Goal: Task Accomplishment & Management: Complete application form

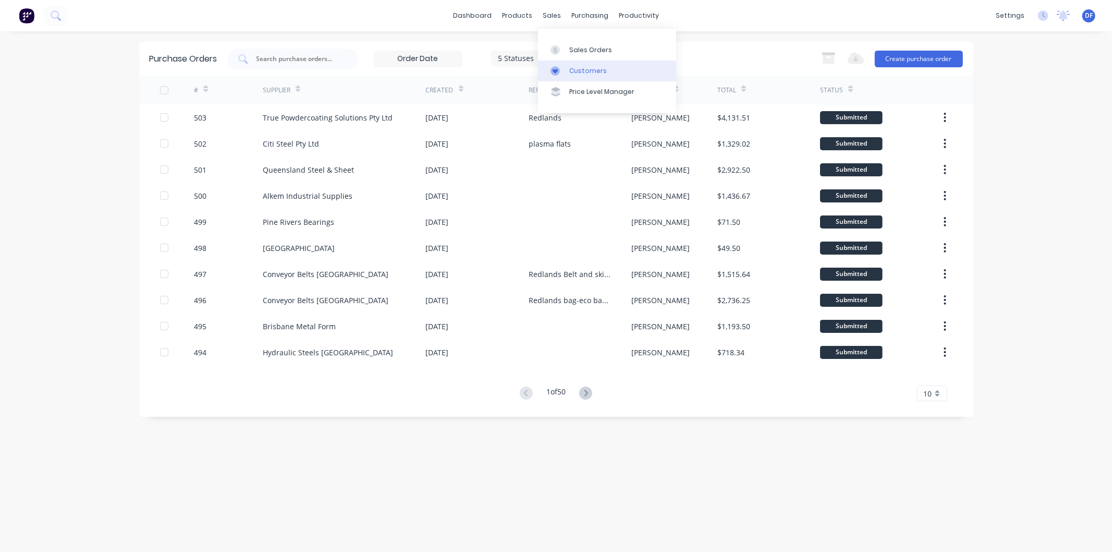
click at [583, 66] on div "Customers" at bounding box center [588, 70] width 38 height 9
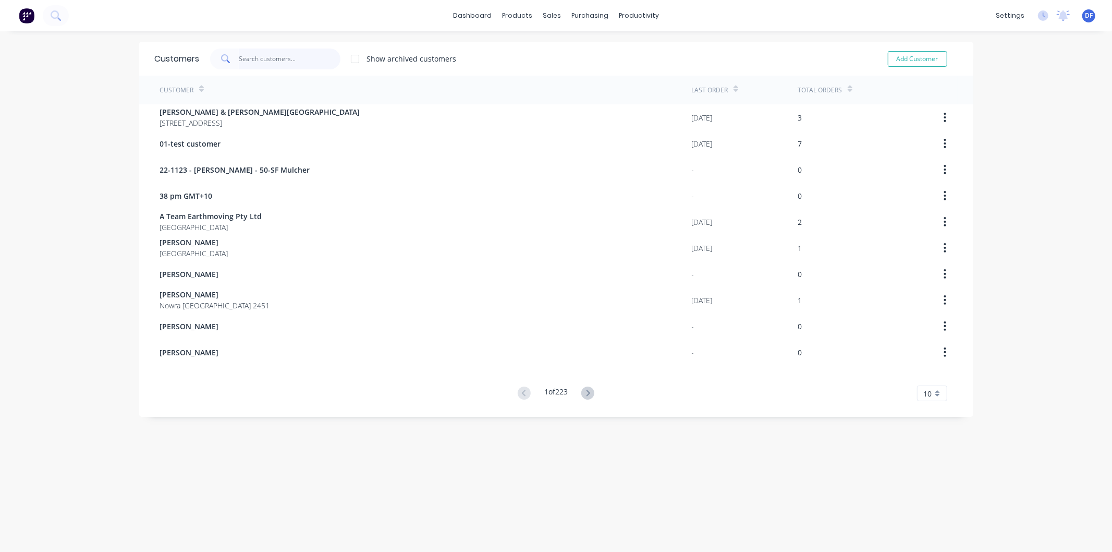
click at [268, 57] on input "text" at bounding box center [290, 58] width 102 height 21
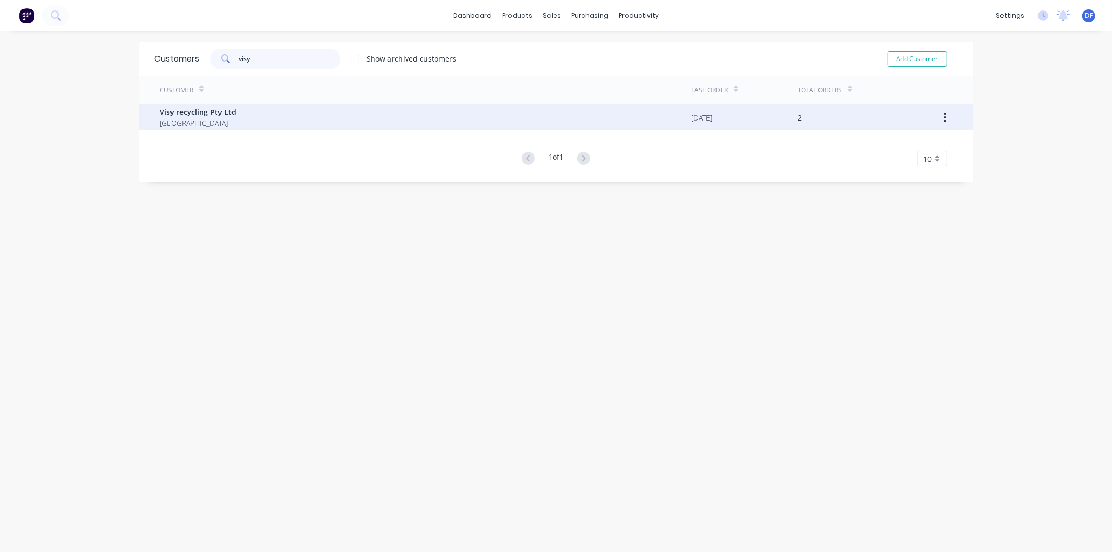
type input "visy"
click at [194, 113] on span "Visy recycling Pty Ltd" at bounding box center [198, 111] width 77 height 11
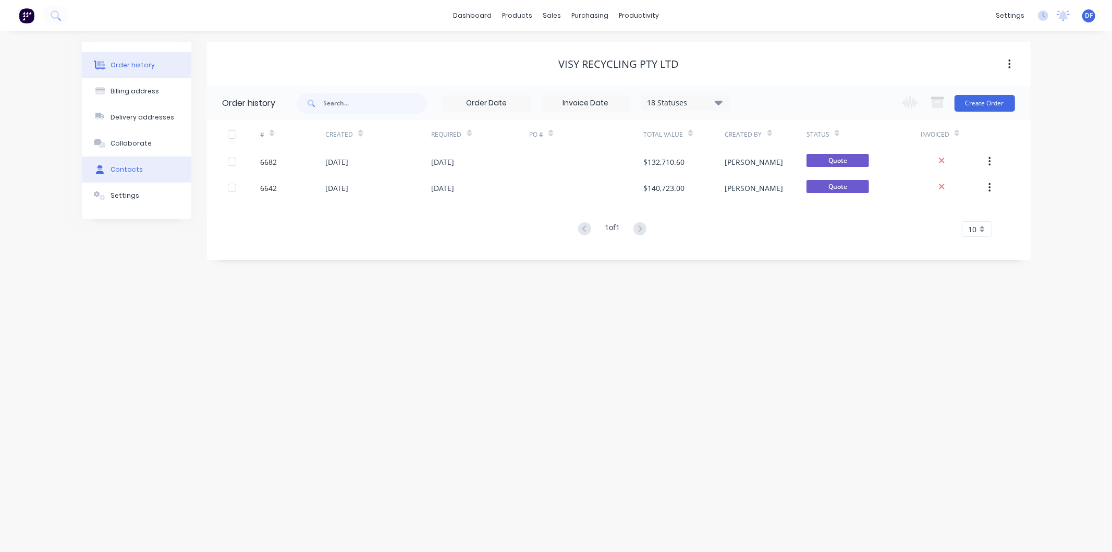
click at [119, 165] on div "Contacts" at bounding box center [127, 169] width 32 height 9
select select "AU"
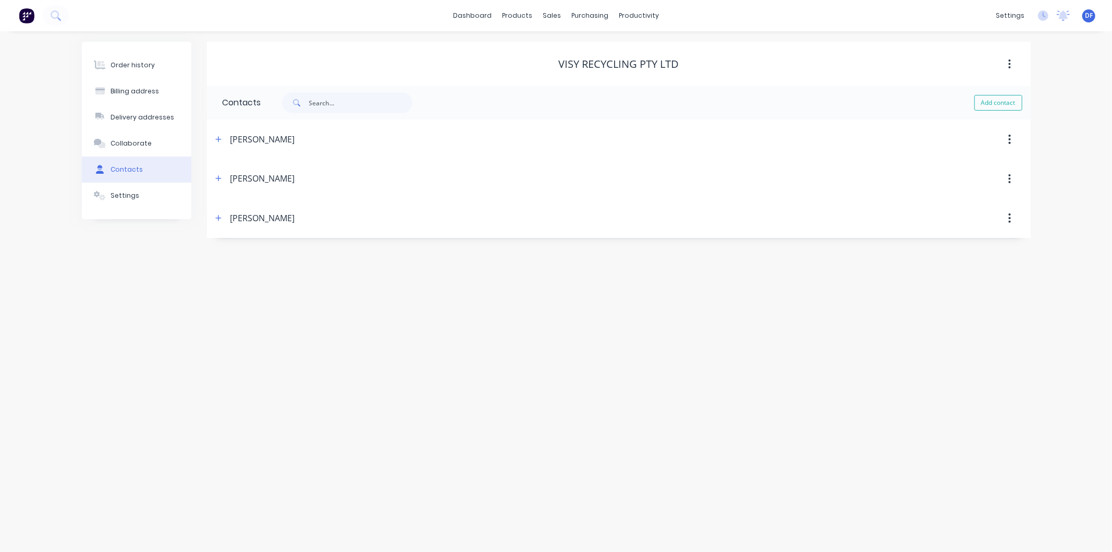
click at [247, 140] on div "[PERSON_NAME]" at bounding box center [262, 139] width 65 height 13
click at [216, 139] on icon "button" at bounding box center [218, 139] width 6 height 6
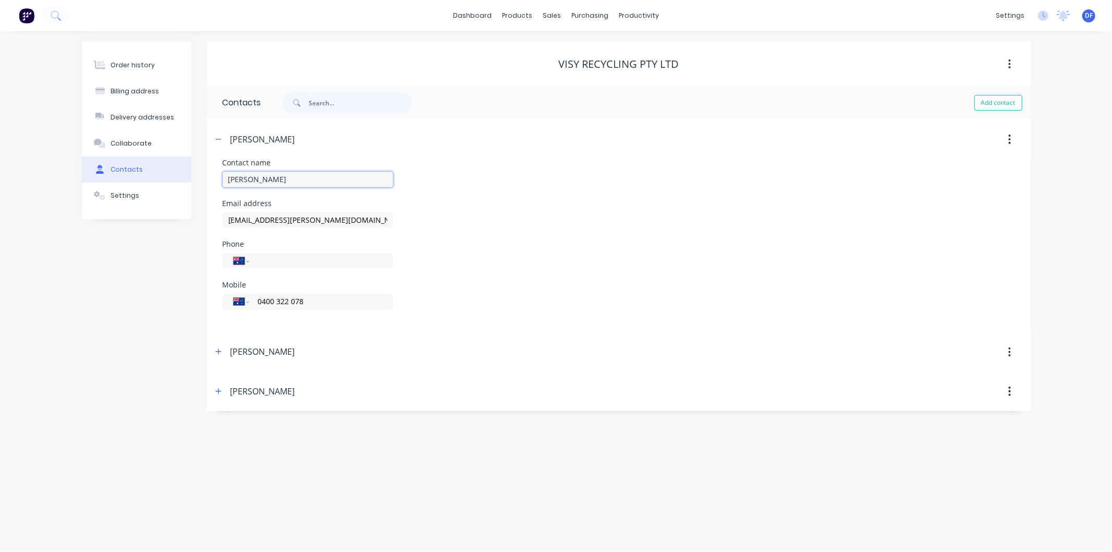
click at [237, 180] on input "[PERSON_NAME]" at bounding box center [308, 180] width 171 height 16
type input "[PERSON_NAME]"
click at [238, 219] on input "[EMAIL_ADDRESS][PERSON_NAME][DOMAIN_NAME]" at bounding box center [308, 220] width 171 height 16
type input "[EMAIL_ADDRESS][PERSON_NAME][DOMAIN_NAME]"
click at [510, 253] on div "Phone International [GEOGRAPHIC_DATA] [GEOGRAPHIC_DATA] [GEOGRAPHIC_DATA] [GEOG…" at bounding box center [619, 260] width 793 height 41
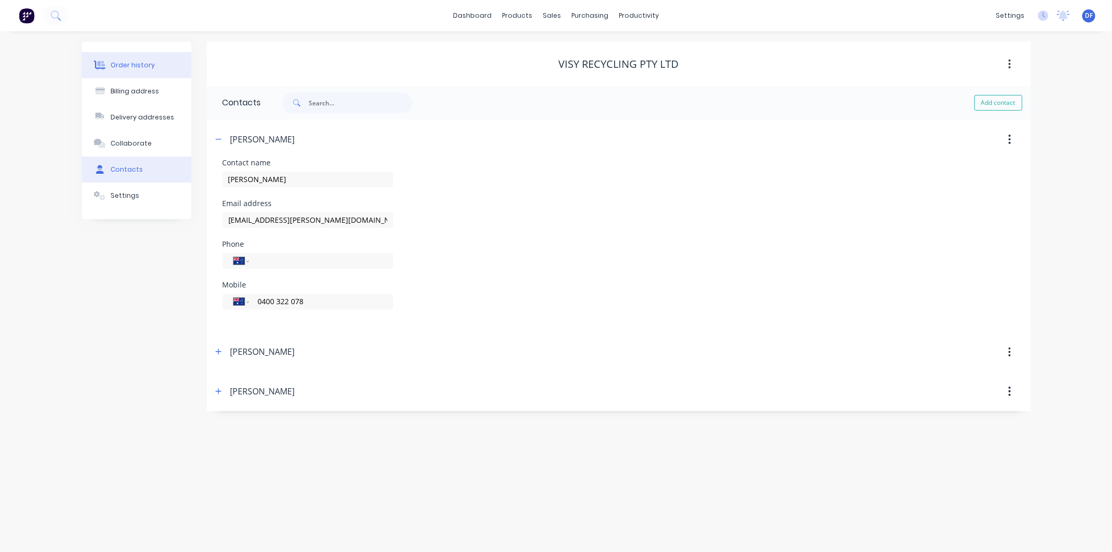
click at [140, 63] on div "Order history" at bounding box center [133, 64] width 44 height 9
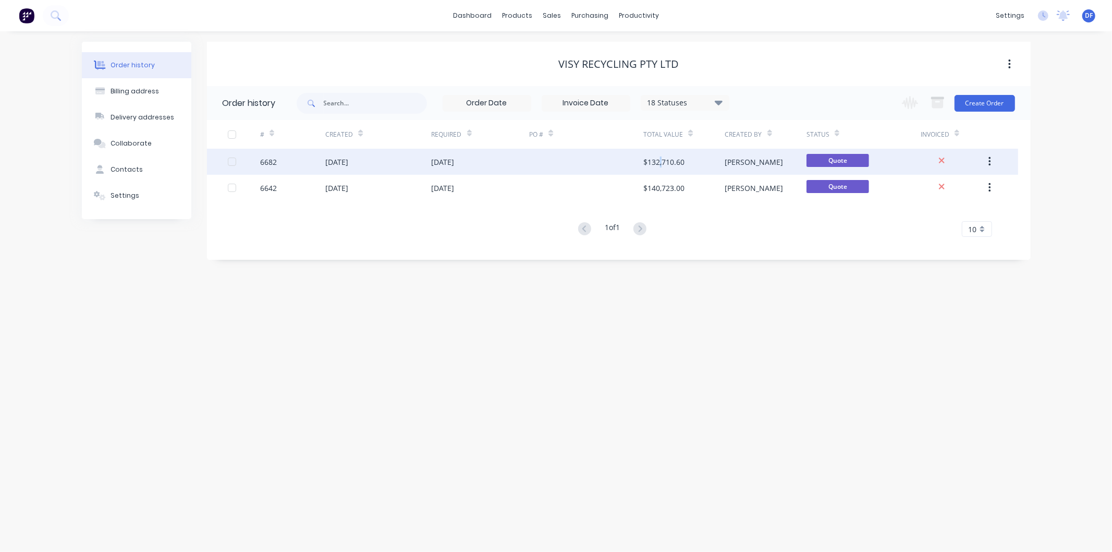
click at [661, 160] on div "$132,710.60" at bounding box center [664, 161] width 41 height 11
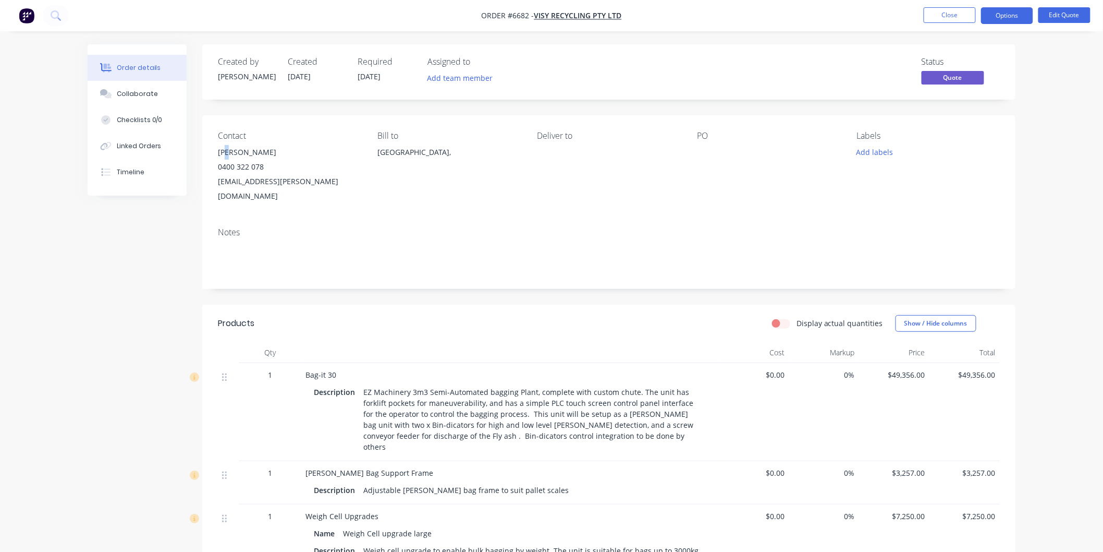
click at [230, 152] on div "[PERSON_NAME]" at bounding box center [289, 152] width 143 height 15
click at [242, 184] on div "[EMAIL_ADDRESS][PERSON_NAME][DOMAIN_NAME]" at bounding box center [289, 188] width 143 height 29
click at [242, 181] on div "[EMAIL_ADDRESS][PERSON_NAME][DOMAIN_NAME]" at bounding box center [289, 188] width 143 height 29
click at [243, 180] on div "[EMAIL_ADDRESS][PERSON_NAME][DOMAIN_NAME]" at bounding box center [289, 188] width 143 height 29
click at [1057, 14] on button "Edit Quote" at bounding box center [1065, 15] width 52 height 16
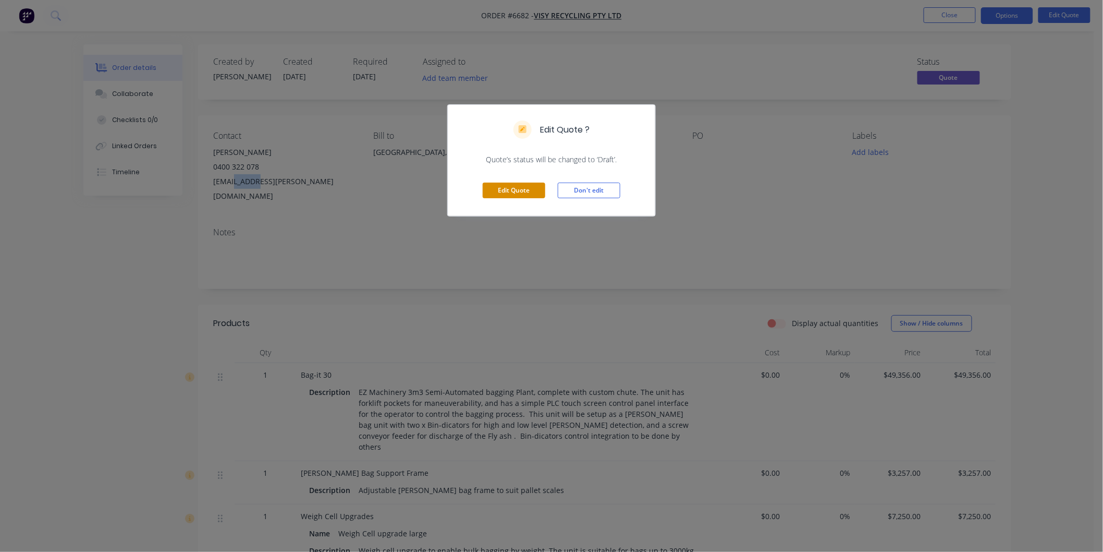
click at [515, 190] on button "Edit Quote" at bounding box center [514, 191] width 63 height 16
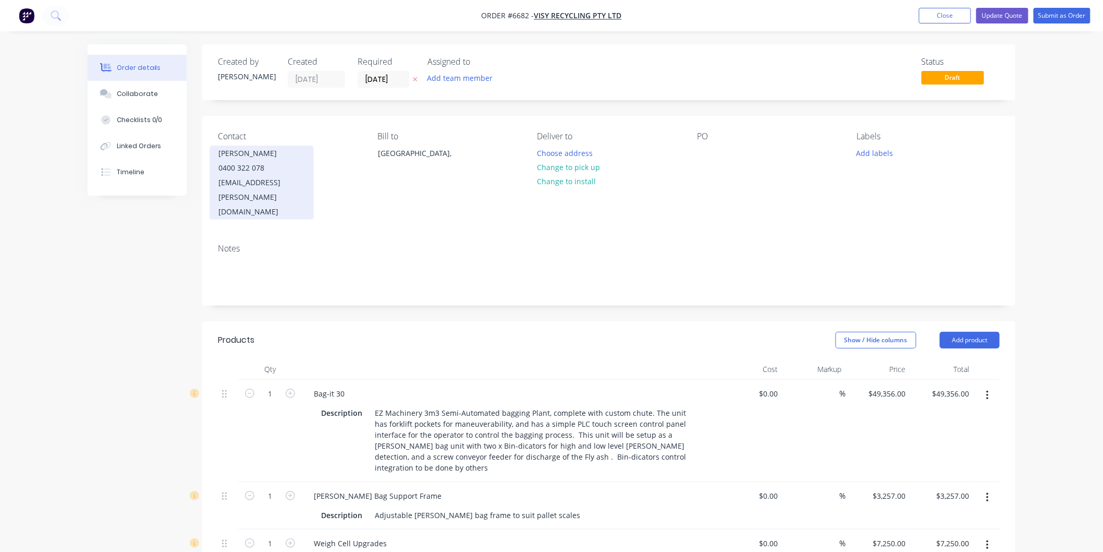
click at [254, 165] on div "0400 322 078" at bounding box center [262, 168] width 87 height 15
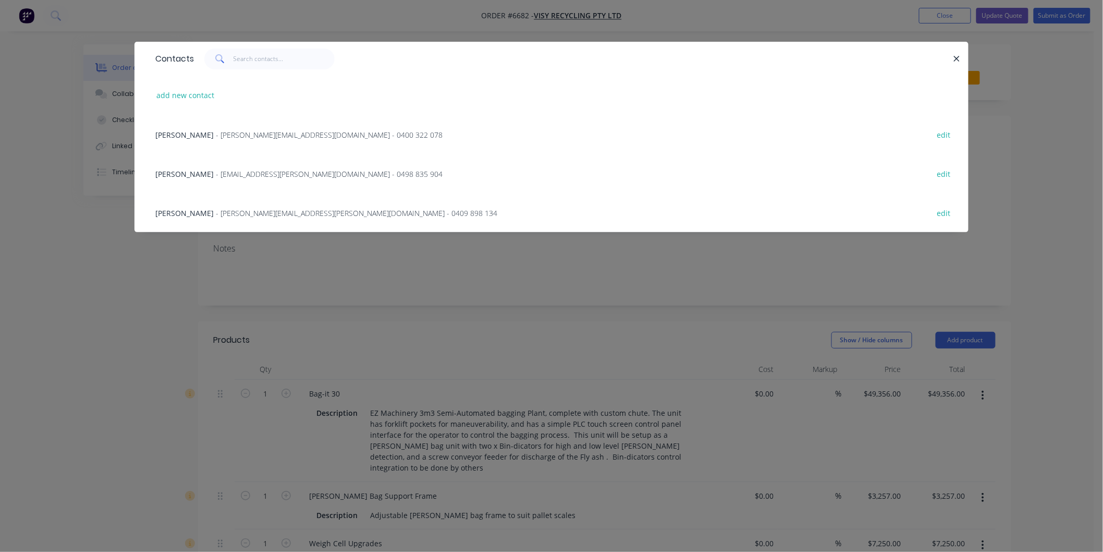
click at [216, 136] on span "- [PERSON_NAME][EMAIL_ADDRESS][DOMAIN_NAME] - 0400 322 078" at bounding box center [329, 135] width 227 height 10
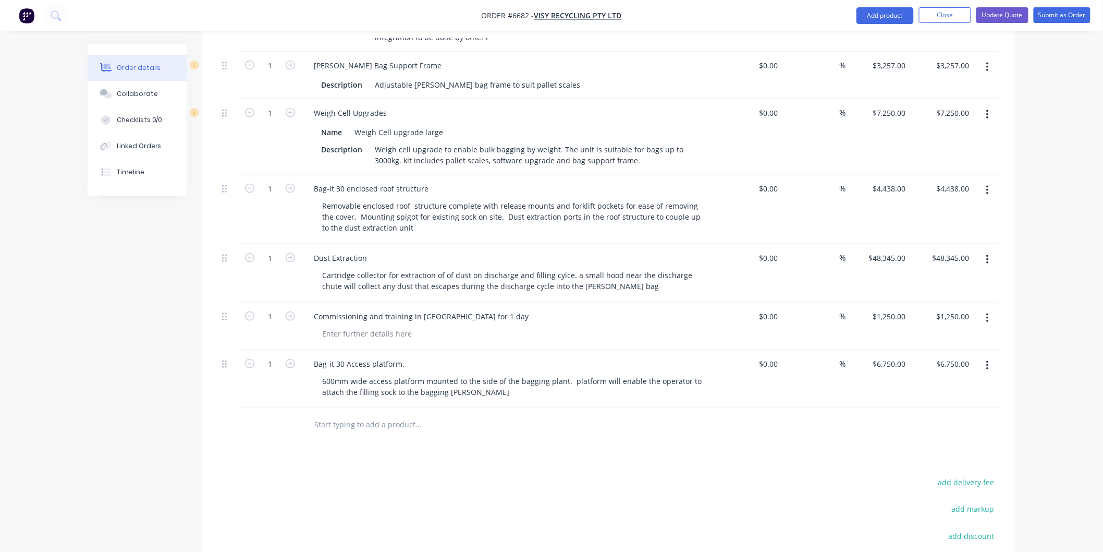
scroll to position [141, 0]
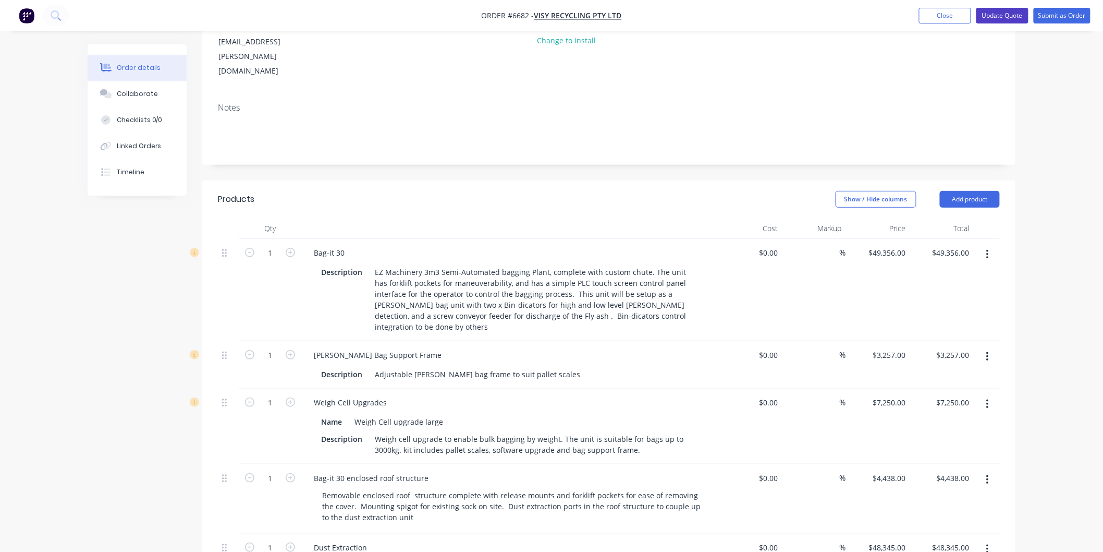
click at [998, 14] on button "Update Quote" at bounding box center [1003, 16] width 52 height 16
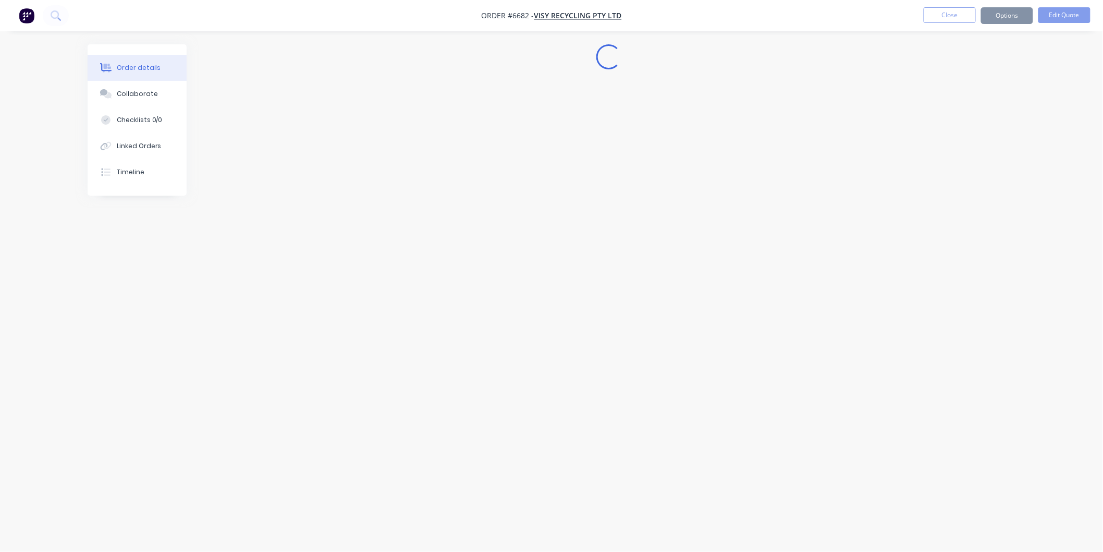
scroll to position [0, 0]
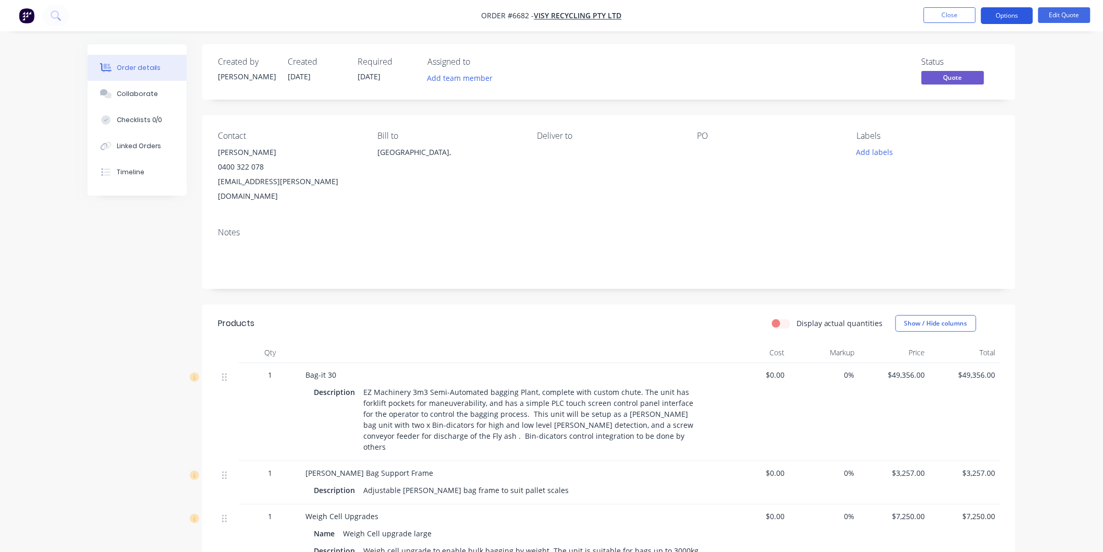
click at [1008, 14] on button "Options" at bounding box center [1007, 15] width 52 height 17
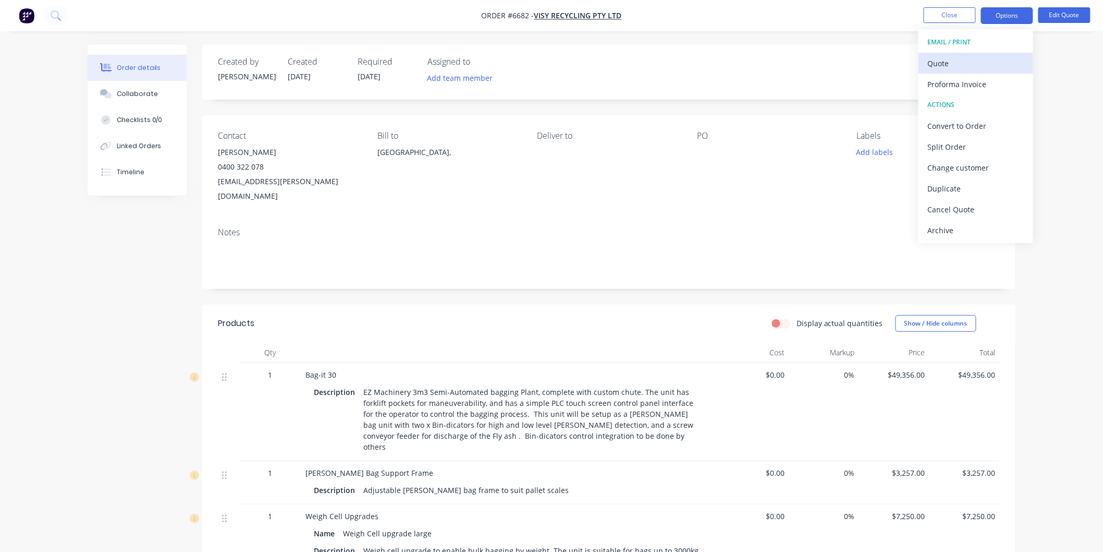
click at [954, 67] on div "Quote" at bounding box center [976, 63] width 96 height 15
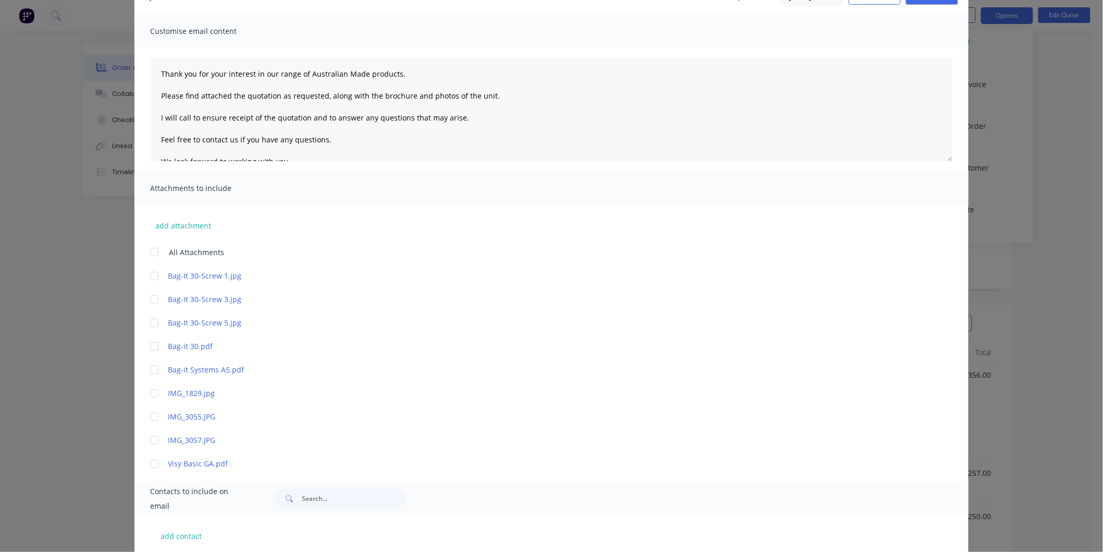
scroll to position [174, 0]
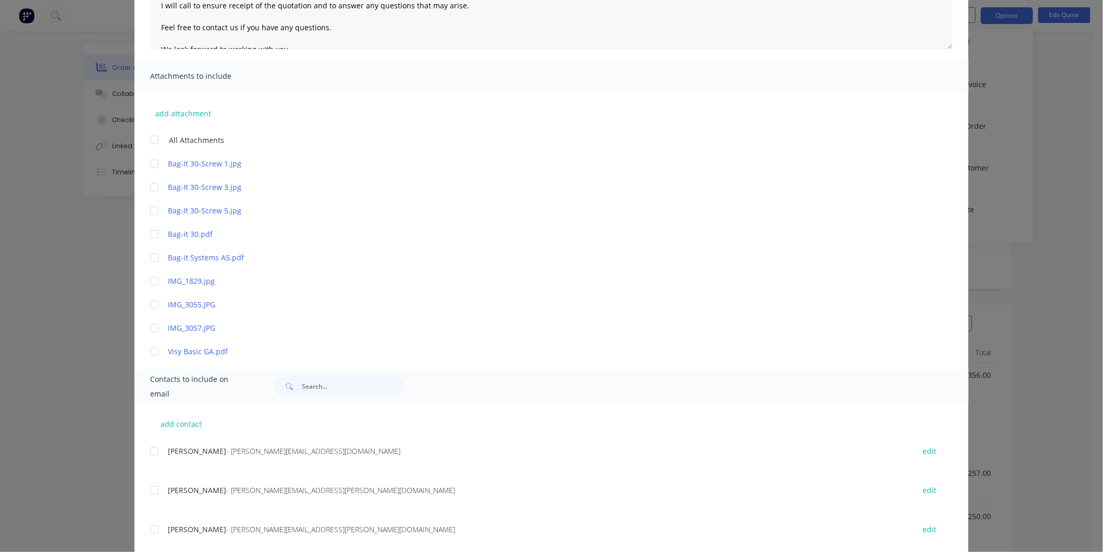
click at [148, 138] on div at bounding box center [154, 139] width 21 height 21
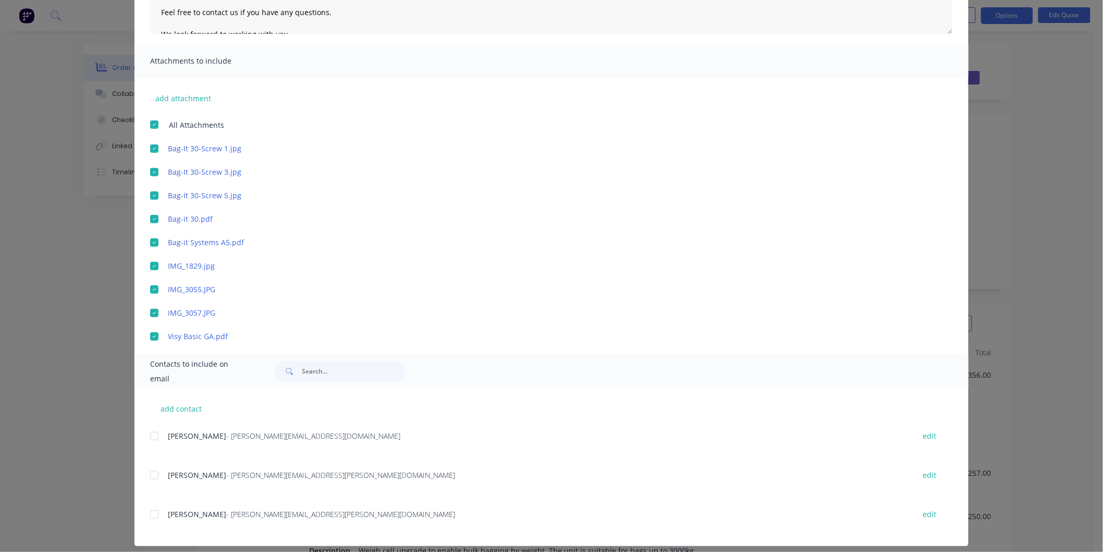
scroll to position [197, 0]
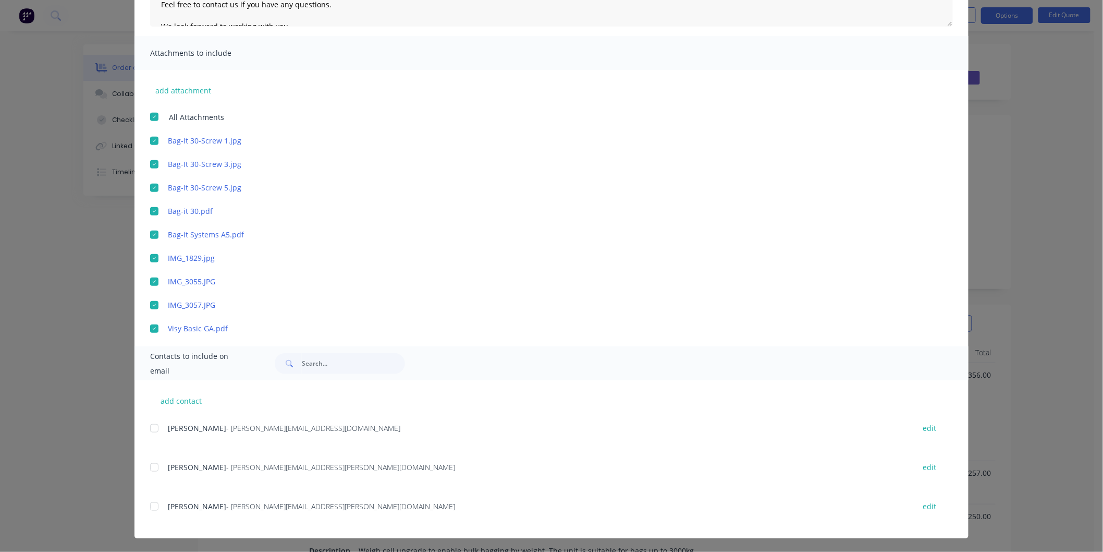
click at [153, 430] on div at bounding box center [154, 428] width 21 height 21
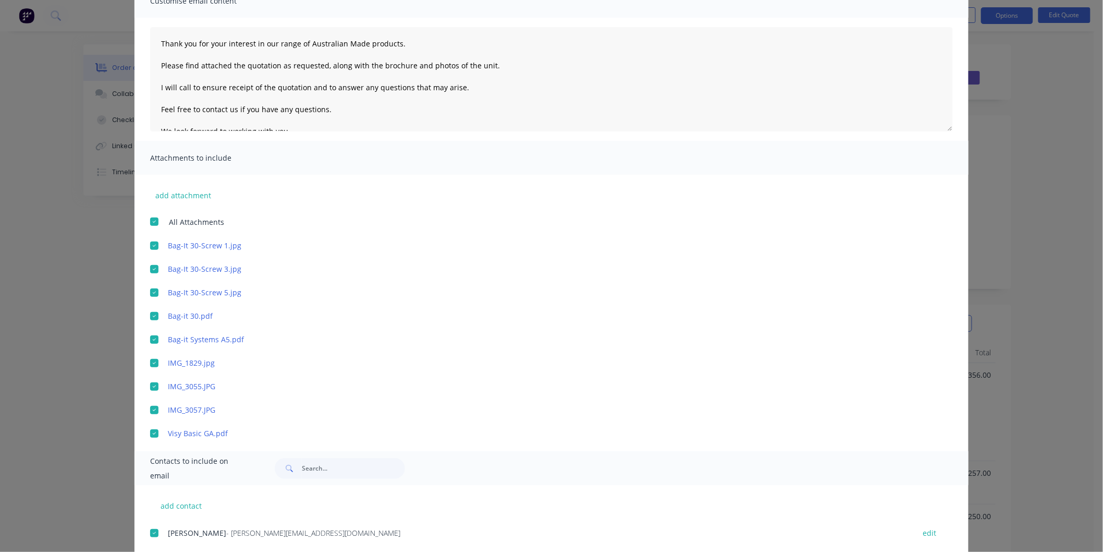
scroll to position [0, 0]
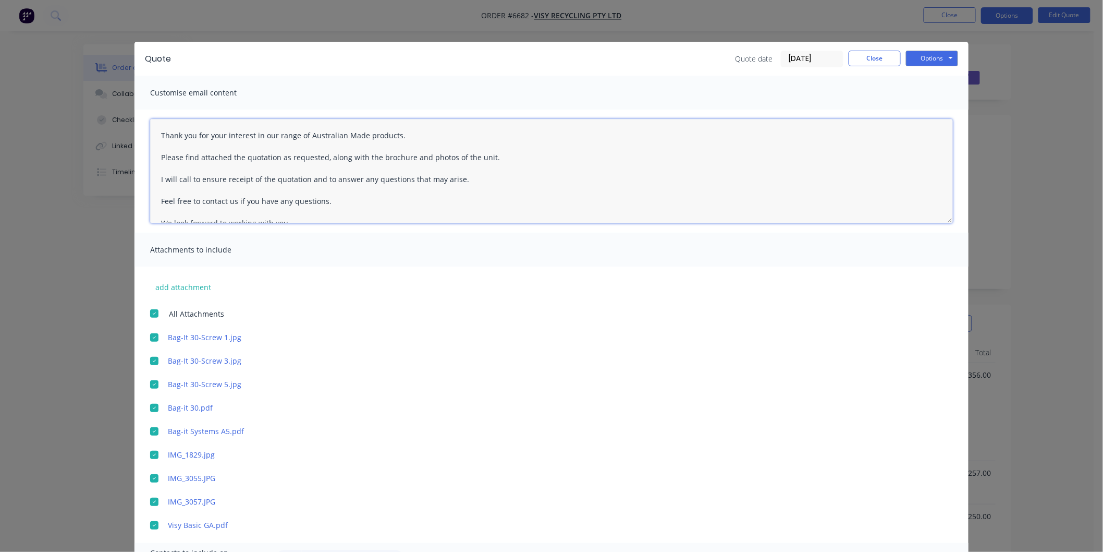
click at [155, 128] on textarea "Thank you for your interest in our range of Australian Made products. Please fi…" at bounding box center [551, 171] width 803 height 104
click at [166, 130] on textarea "Thank you for your interest in our range of Australian Made products. Please fi…" at bounding box center [551, 171] width 803 height 104
type textarea "[PERSON_NAME], Thank you for your interest in our range of Australian Made prod…"
click at [929, 56] on button "Options" at bounding box center [932, 59] width 52 height 16
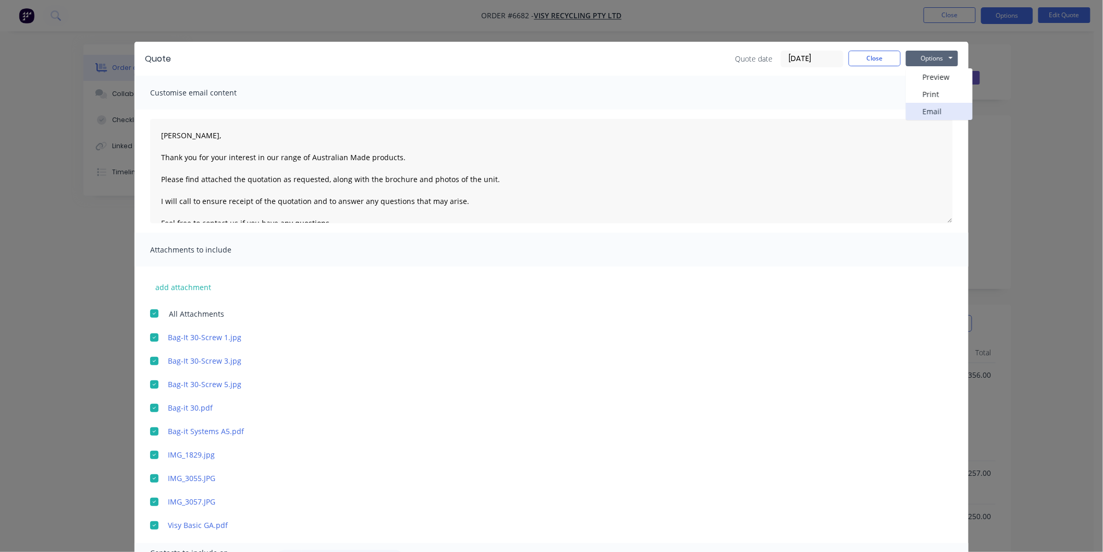
click at [929, 110] on button "Email" at bounding box center [939, 111] width 67 height 17
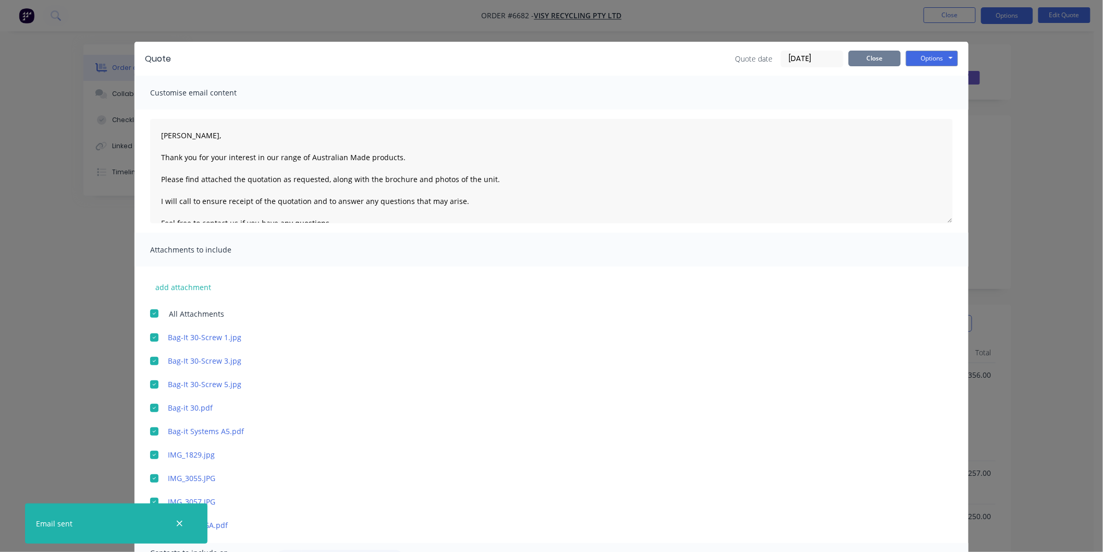
click at [872, 63] on button "Close" at bounding box center [875, 59] width 52 height 16
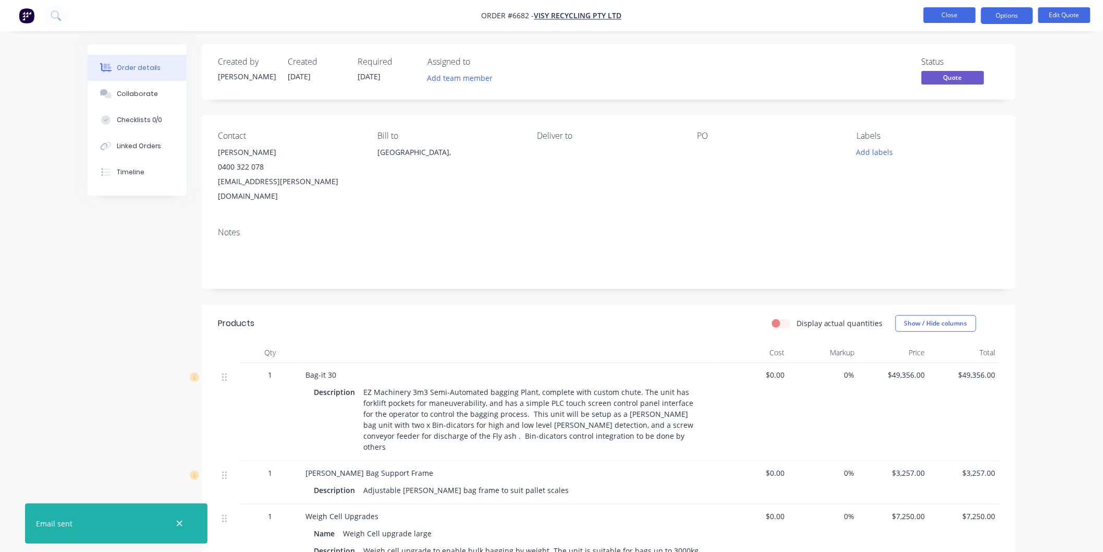
click at [944, 13] on button "Close" at bounding box center [950, 15] width 52 height 16
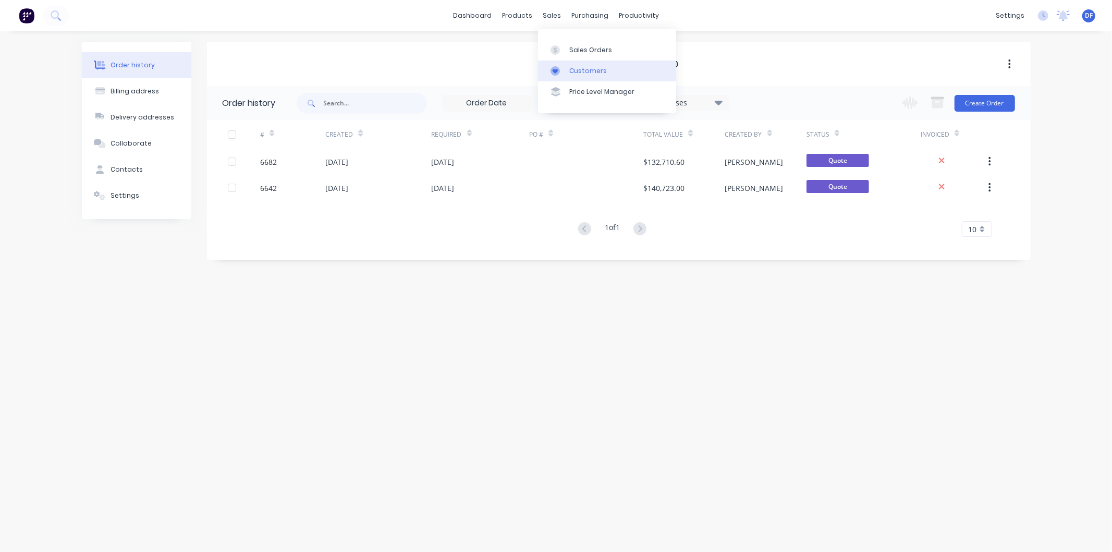
click at [577, 69] on div "Customers" at bounding box center [588, 70] width 38 height 9
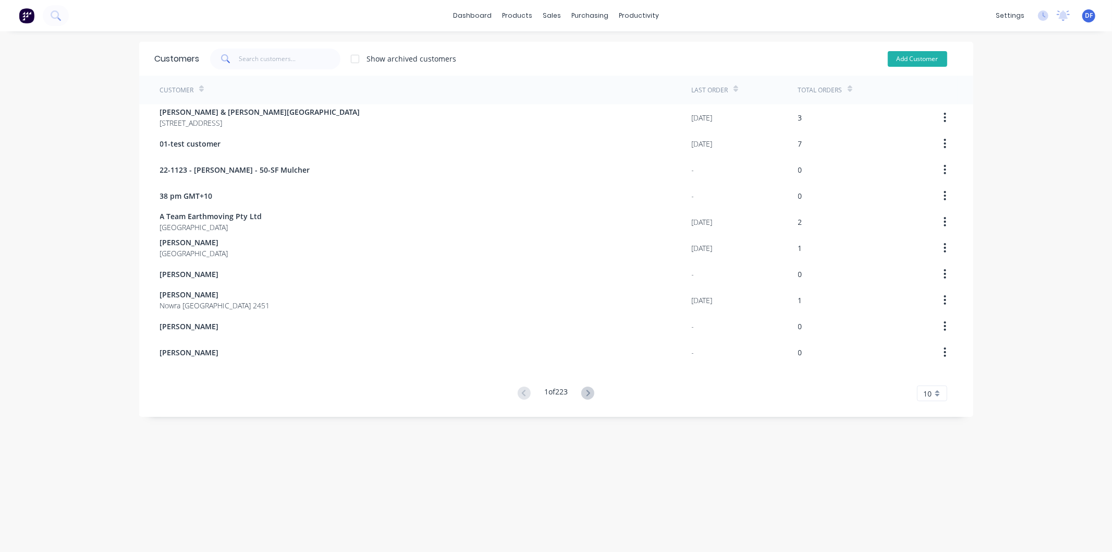
click at [907, 51] on button "Add Customer" at bounding box center [917, 59] width 59 height 16
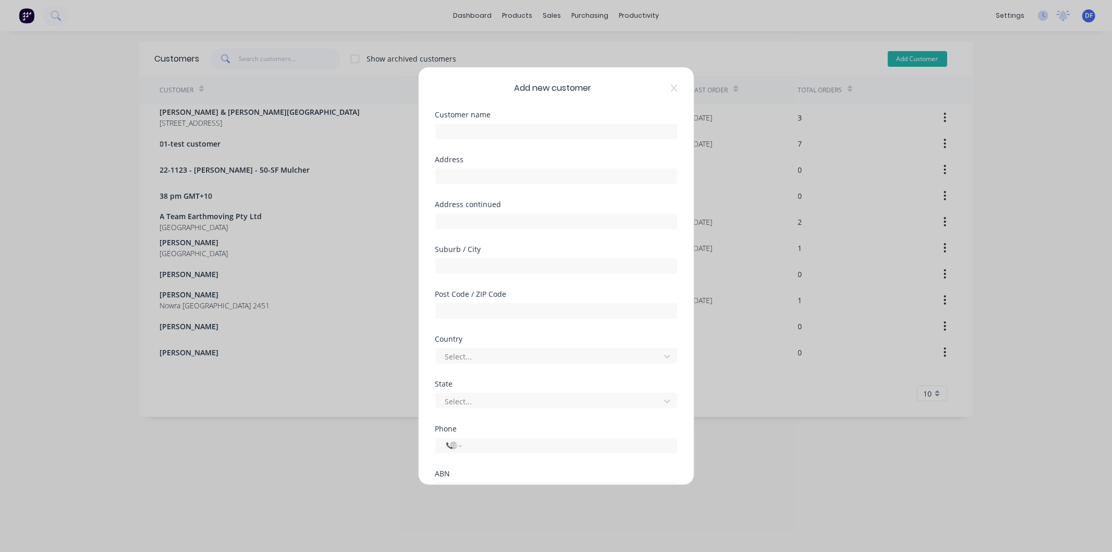
select select "AU"
click at [450, 133] on input "text" at bounding box center [556, 132] width 242 height 16
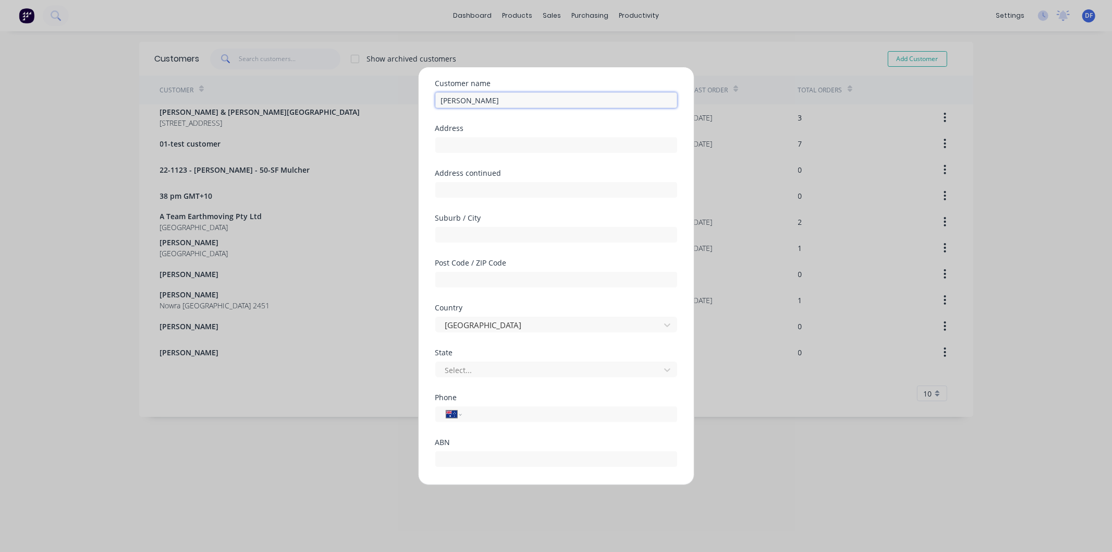
scroll to position [58, 0]
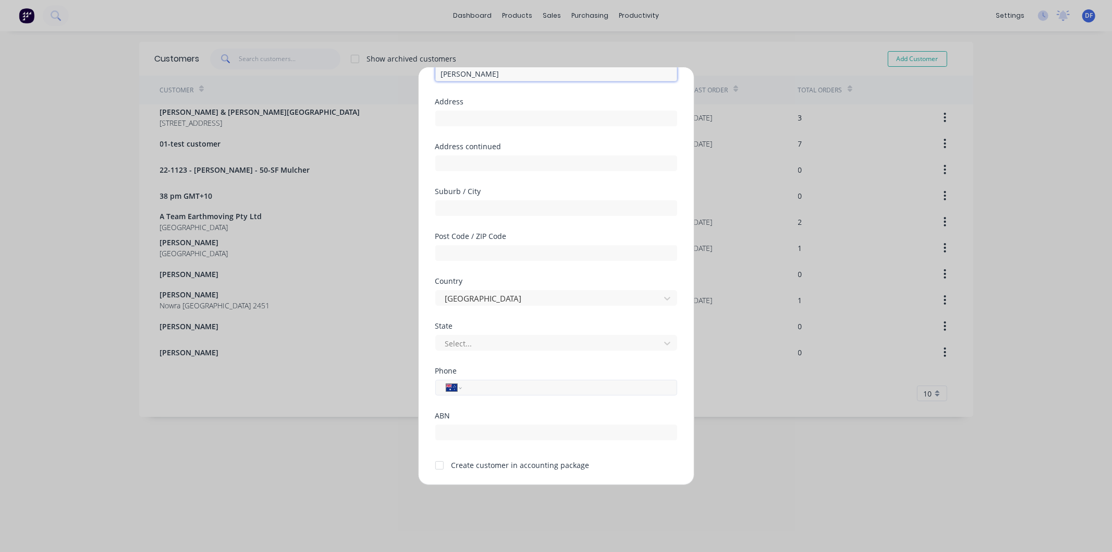
type input "[PERSON_NAME]"
click at [479, 392] on input "tel" at bounding box center [567, 388] width 197 height 12
type input "0433 069 005"
click at [439, 465] on div at bounding box center [439, 465] width 21 height 21
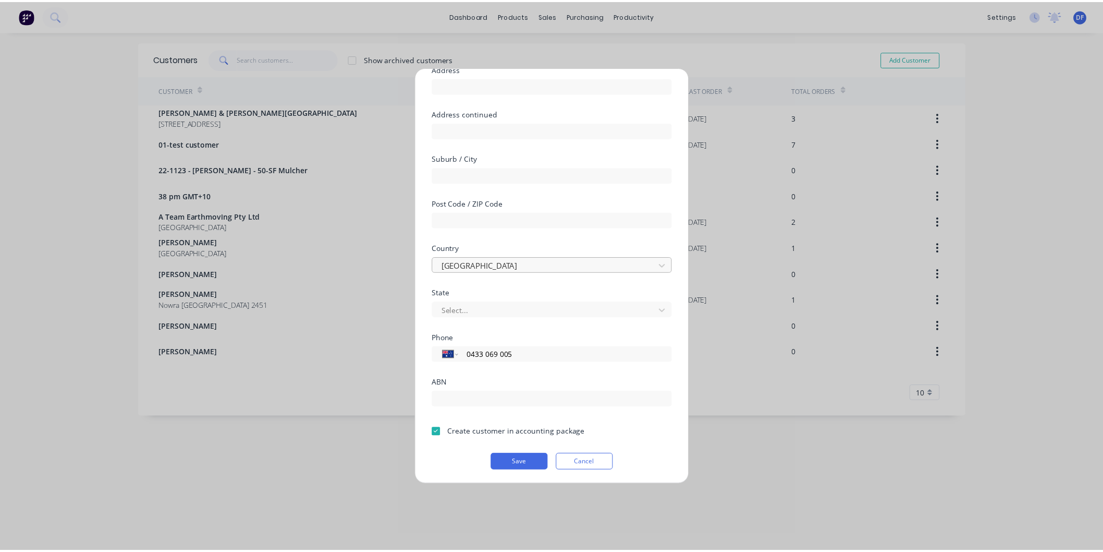
scroll to position [91, 0]
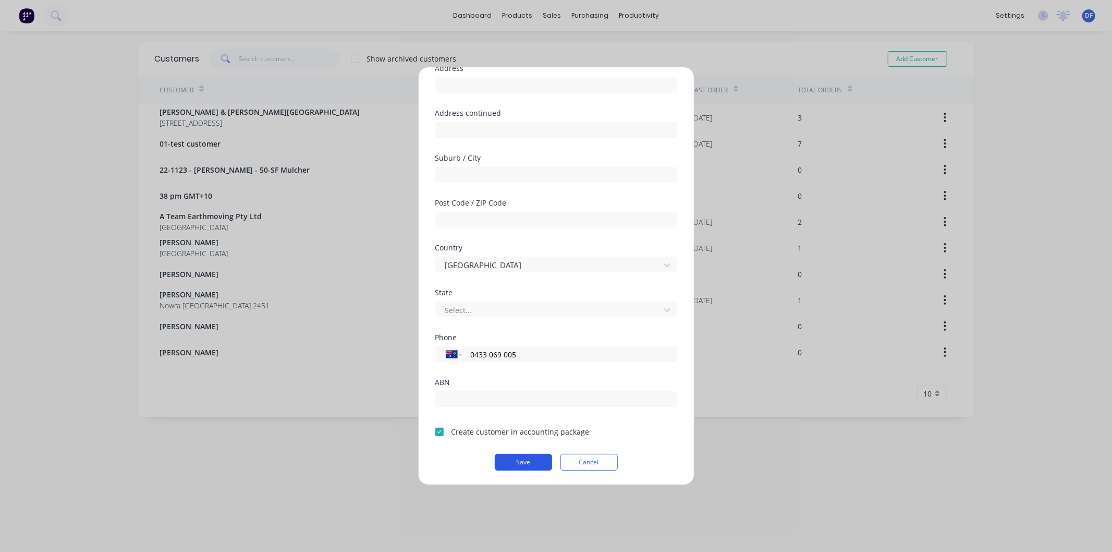
click at [520, 459] on button "Save" at bounding box center [523, 462] width 57 height 17
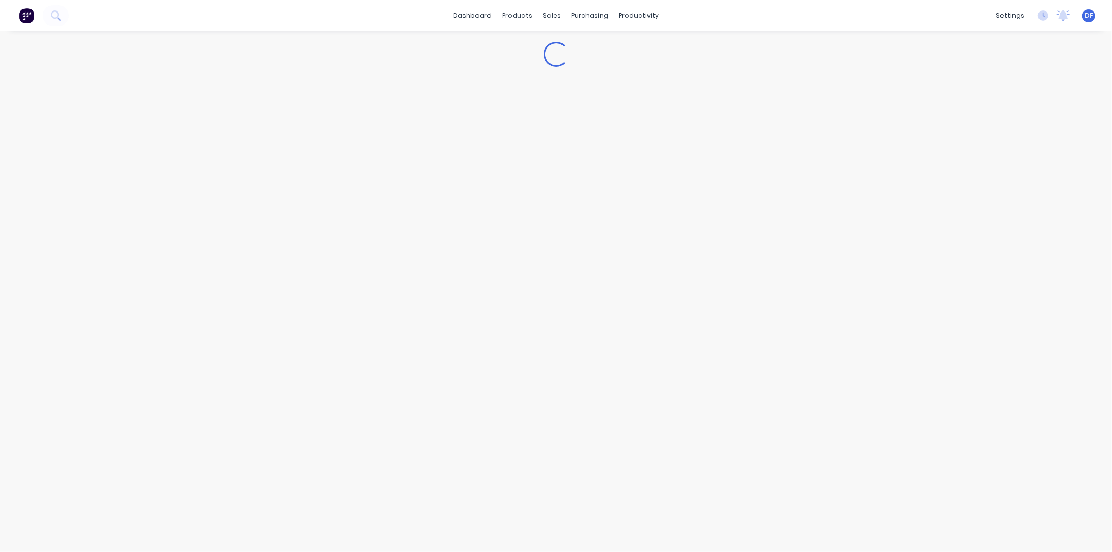
click at [516, 462] on div "Loading..." at bounding box center [556, 291] width 1112 height 520
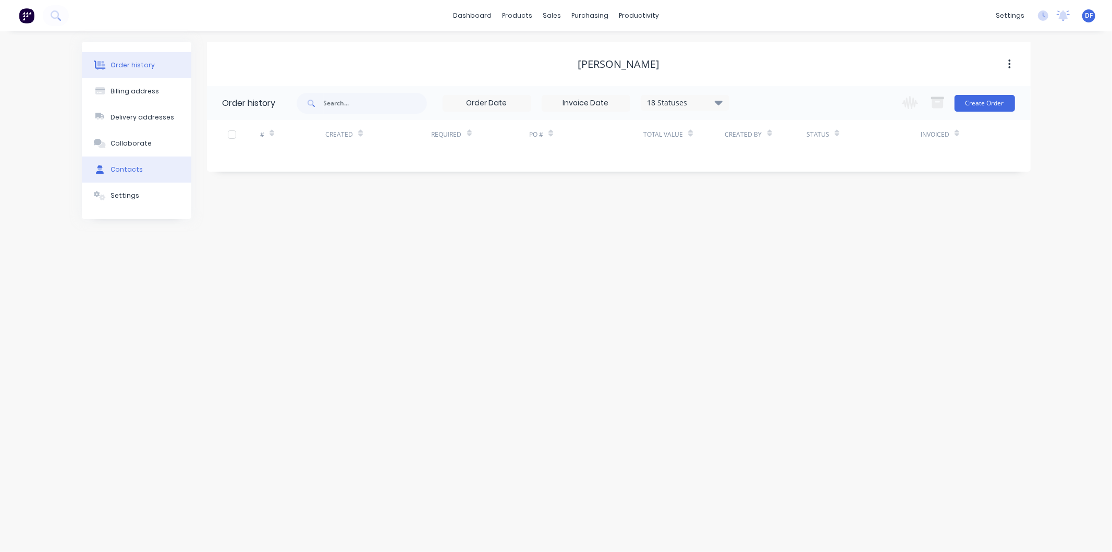
click at [126, 167] on div "Contacts" at bounding box center [127, 169] width 32 height 9
click at [991, 102] on button "Add contact" at bounding box center [999, 103] width 48 height 16
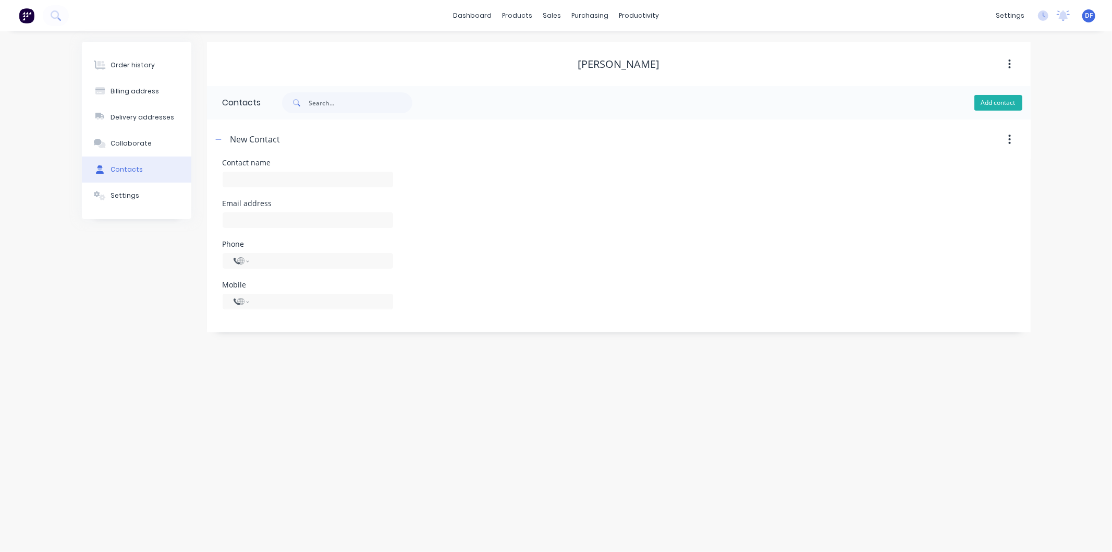
select select "AU"
click at [237, 175] on input "text" at bounding box center [308, 180] width 171 height 16
type input "[PERSON_NAME]"
select select "AU"
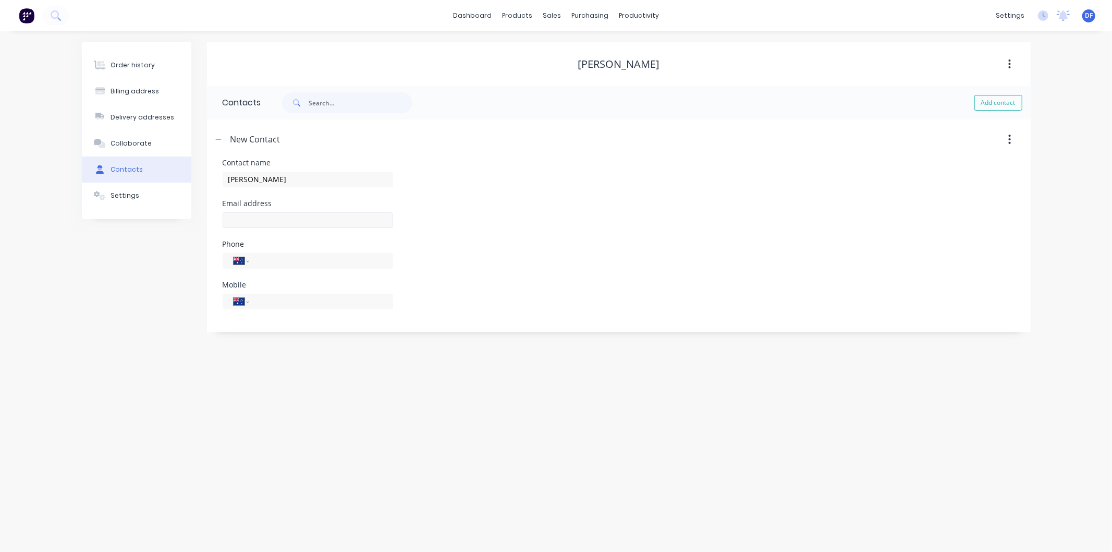
select select "AU"
click at [253, 224] on input "text" at bounding box center [308, 220] width 171 height 16
type input "[EMAIL_ADDRESS][DOMAIN_NAME]"
click at [272, 299] on input "tel" at bounding box center [319, 301] width 125 height 12
type input "0433 069 005"
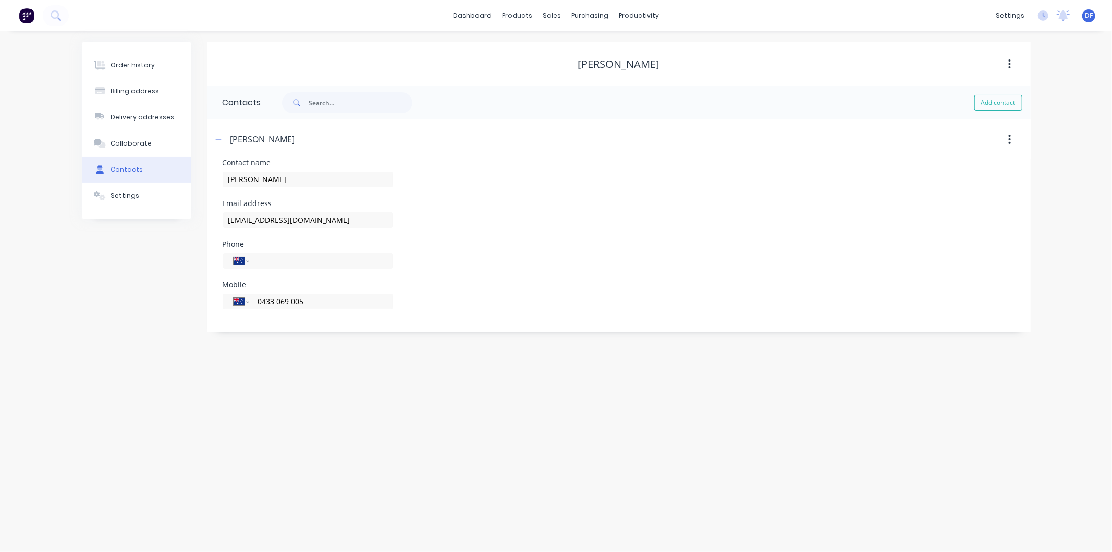
click at [326, 311] on div "International [GEOGRAPHIC_DATA] [GEOGRAPHIC_DATA] [GEOGRAPHIC_DATA] [GEOGRAPHIC…" at bounding box center [308, 306] width 171 height 31
click at [329, 397] on div "Order history Billing address Delivery addresses Collaborate Contacts Settings …" at bounding box center [556, 291] width 1112 height 520
click at [133, 66] on div "Order history" at bounding box center [133, 64] width 44 height 9
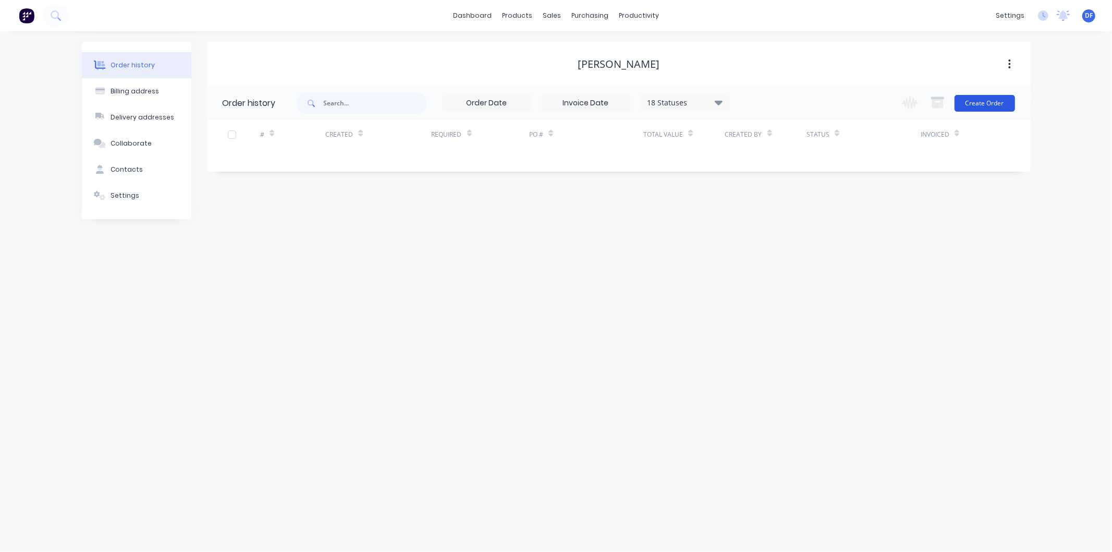
click at [984, 102] on button "Create Order" at bounding box center [985, 103] width 60 height 17
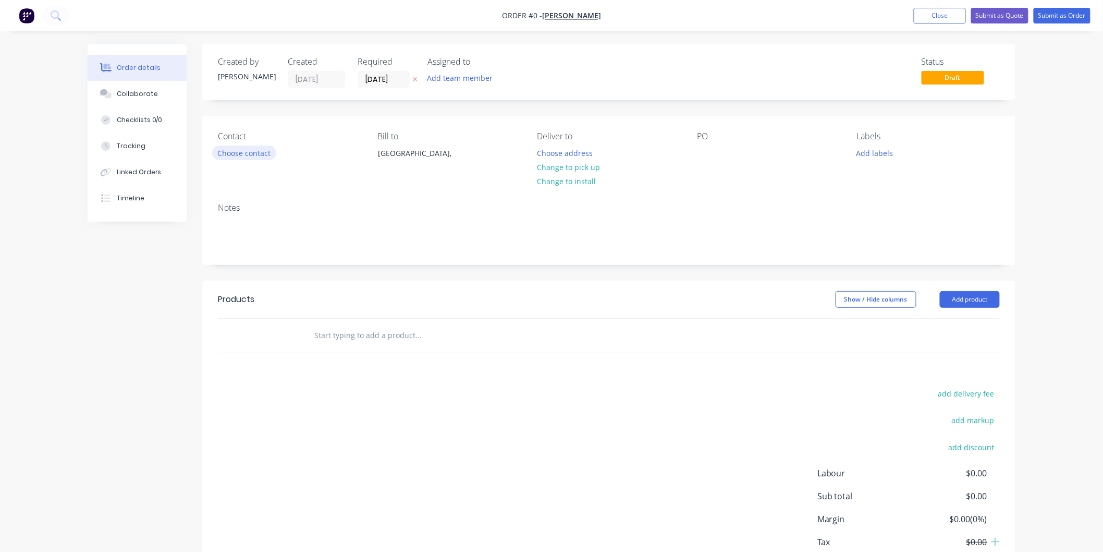
click at [259, 152] on button "Choose contact" at bounding box center [244, 152] width 64 height 14
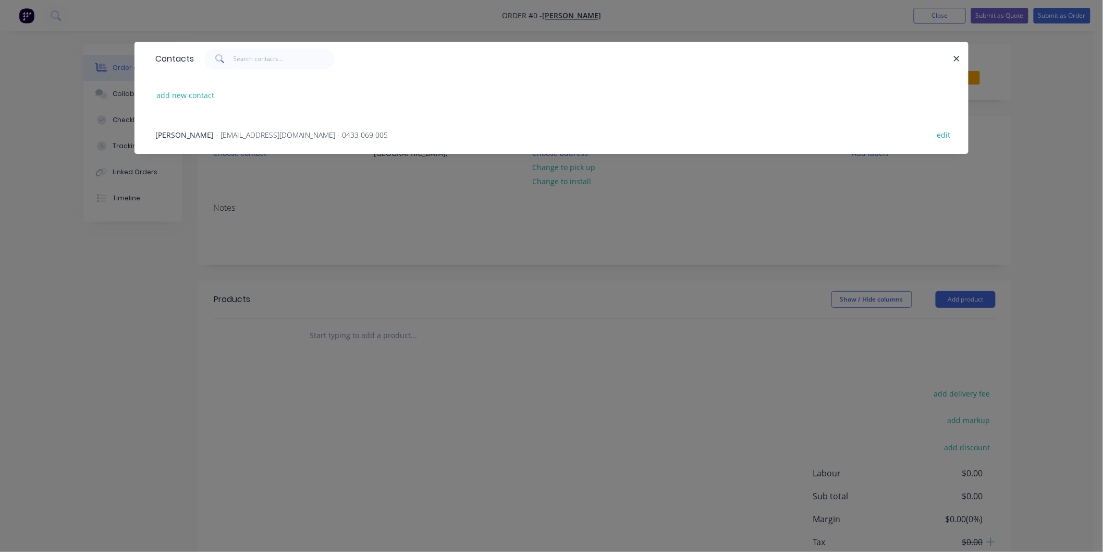
click at [239, 131] on span "- [EMAIL_ADDRESS][DOMAIN_NAME] - 0433 069 005" at bounding box center [302, 135] width 172 height 10
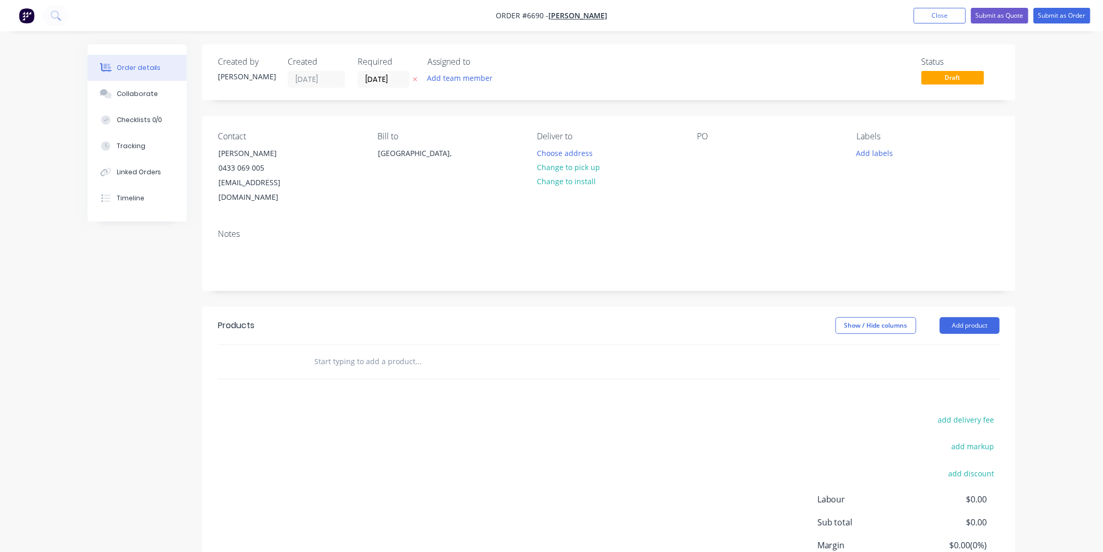
click at [330, 351] on input "text" at bounding box center [418, 361] width 209 height 21
type input "bag"
click at [956, 317] on button "Add product" at bounding box center [970, 325] width 60 height 17
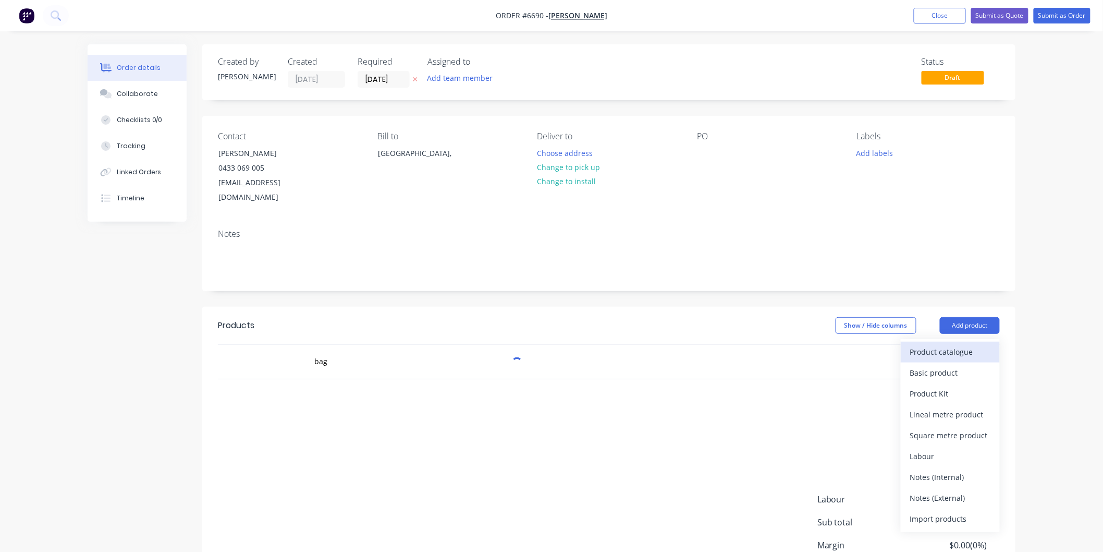
click at [950, 344] on div "Product catalogue" at bounding box center [951, 351] width 80 height 15
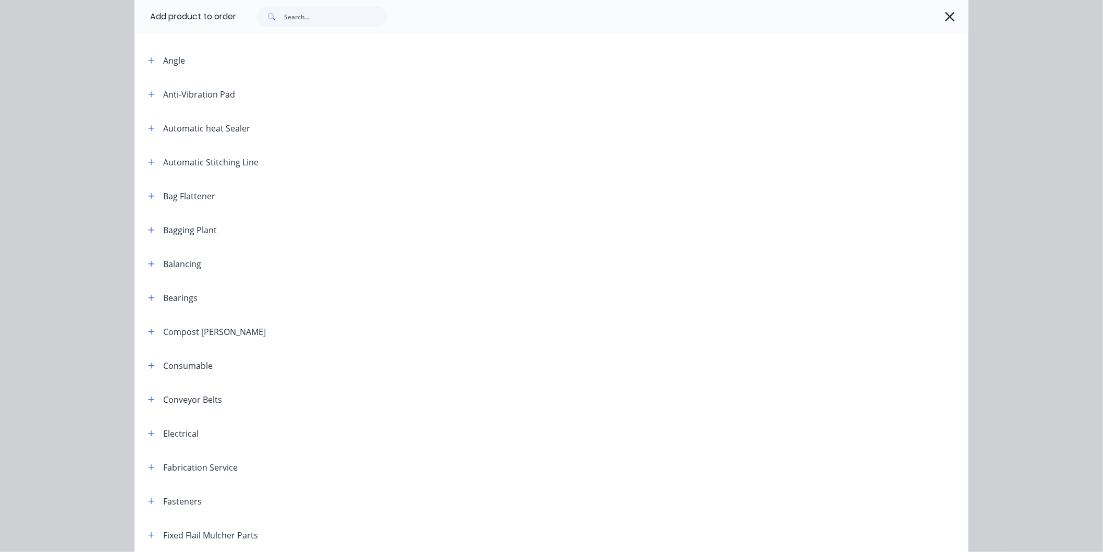
scroll to position [289, 0]
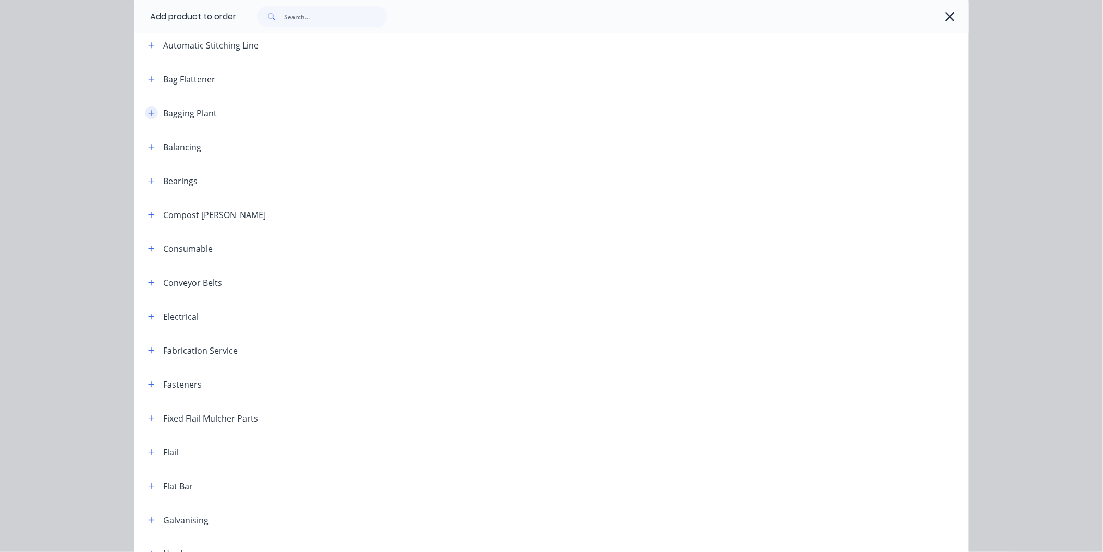
click at [148, 113] on icon "button" at bounding box center [151, 113] width 6 height 7
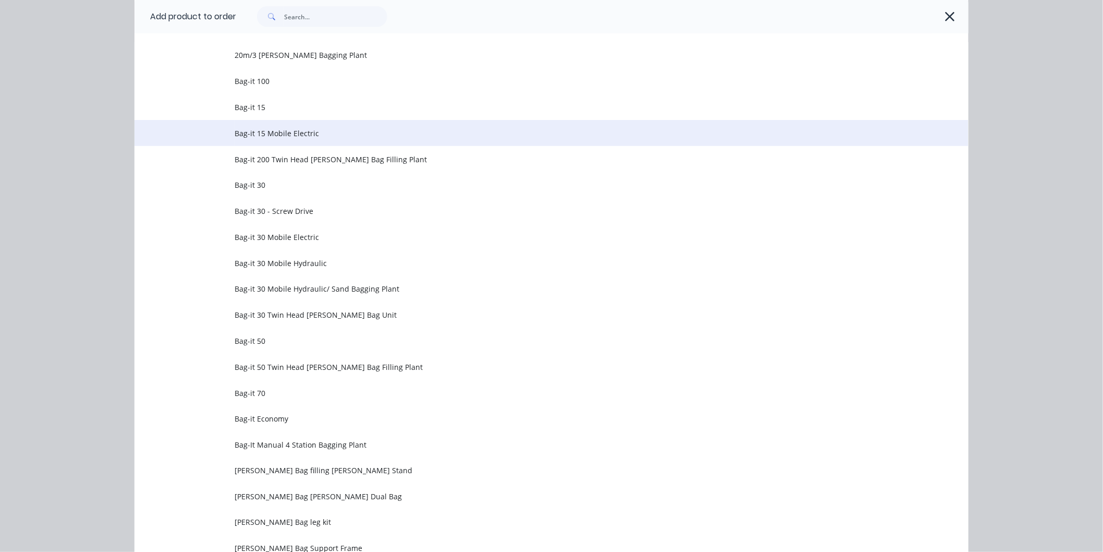
scroll to position [405, 0]
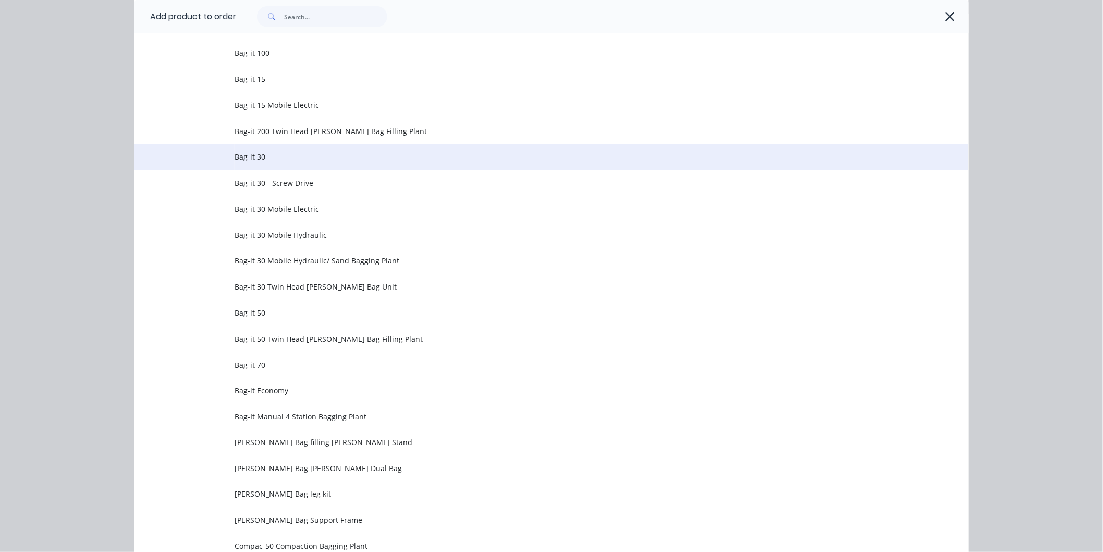
click at [244, 155] on span "Bag-it 30" at bounding box center [528, 156] width 587 height 11
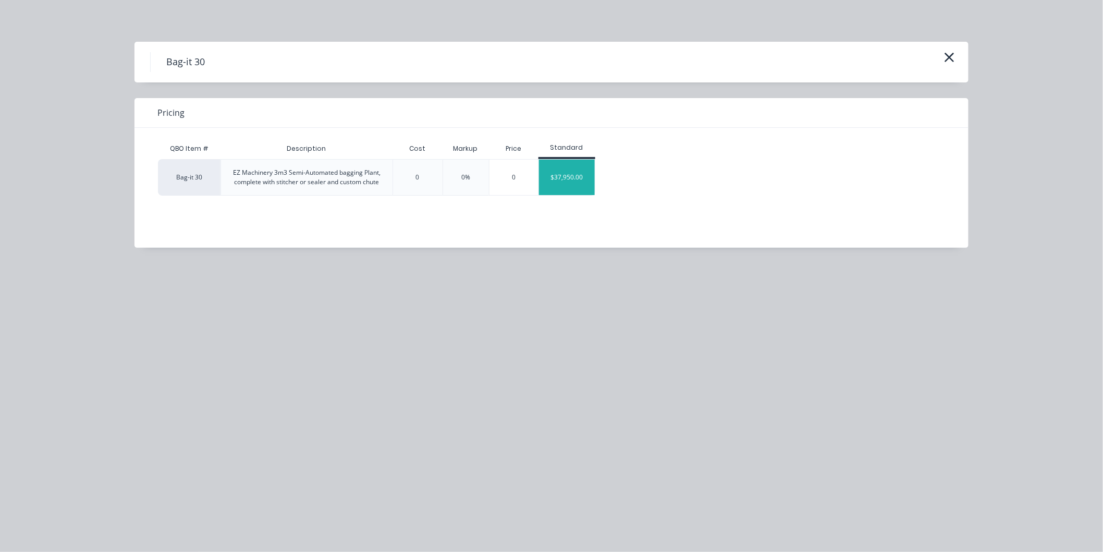
click at [569, 173] on div "$37,950.00" at bounding box center [567, 177] width 56 height 35
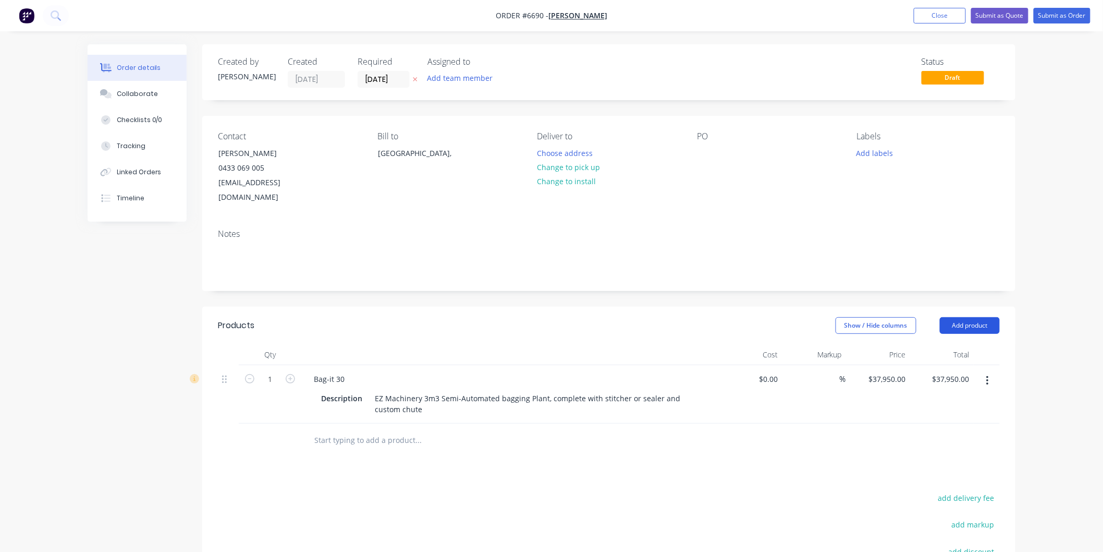
click at [973, 317] on button "Add product" at bounding box center [970, 325] width 60 height 17
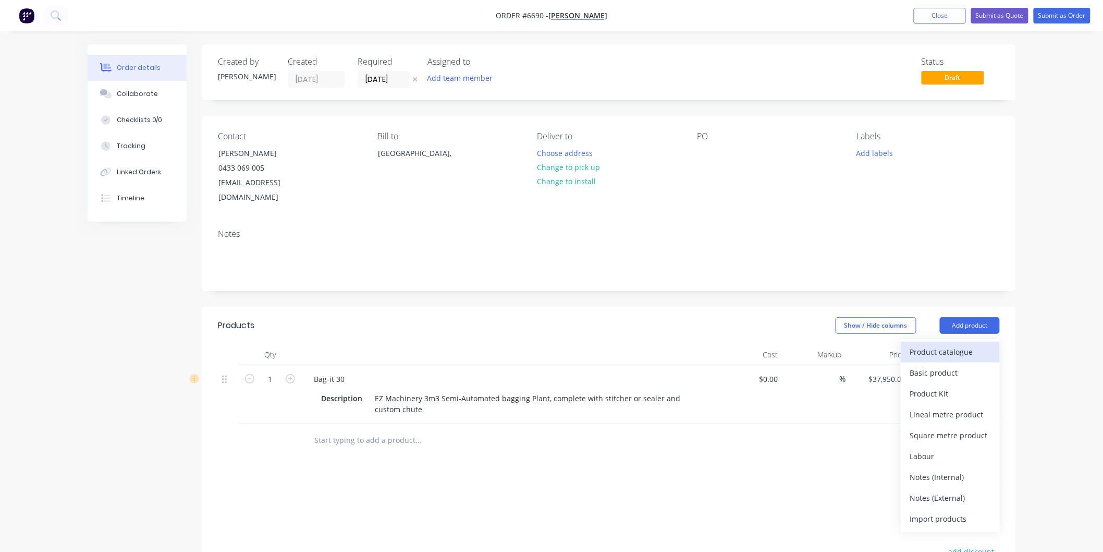
click at [941, 344] on div "Product catalogue" at bounding box center [951, 351] width 80 height 15
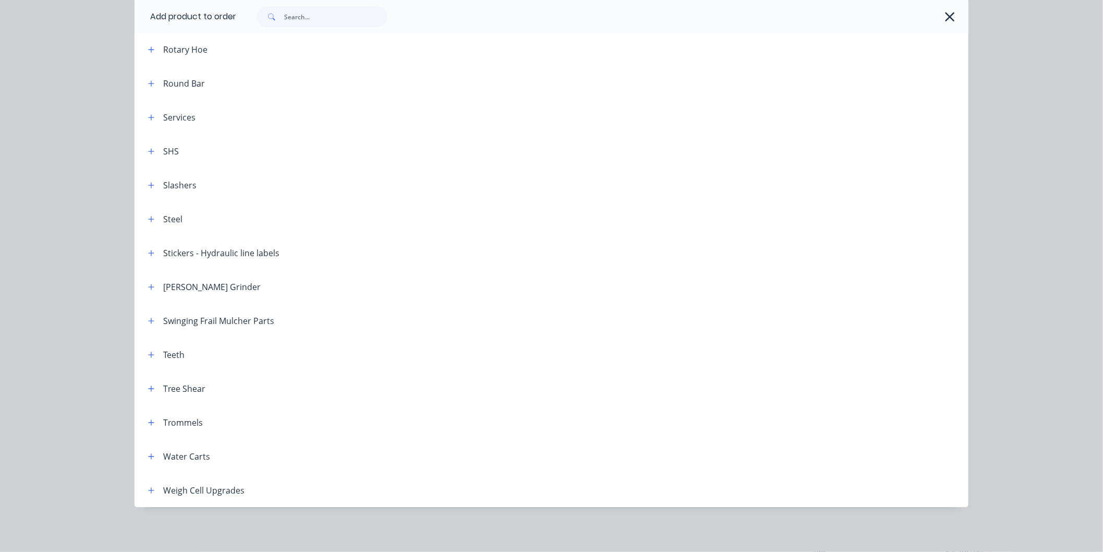
scroll to position [171, 0]
click at [148, 489] on icon "button" at bounding box center [151, 490] width 6 height 7
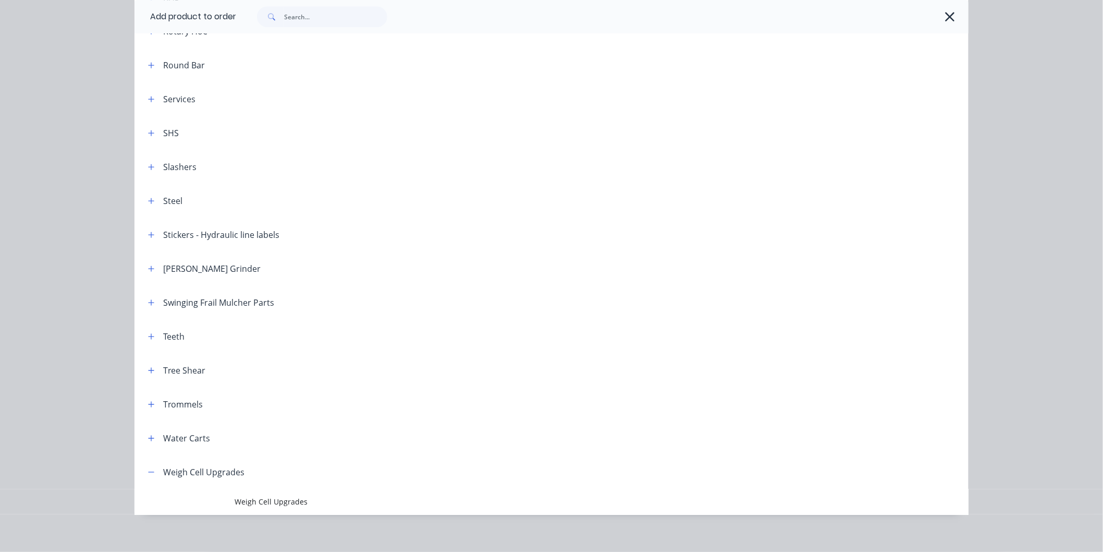
scroll to position [1260, 0]
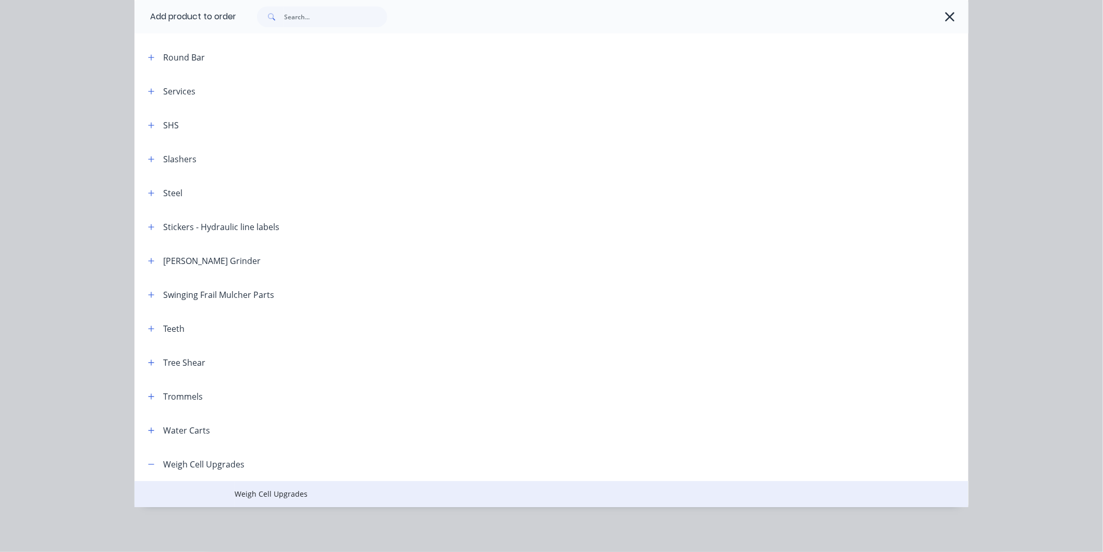
click at [285, 493] on span "Weigh Cell Upgrades" at bounding box center [528, 493] width 587 height 11
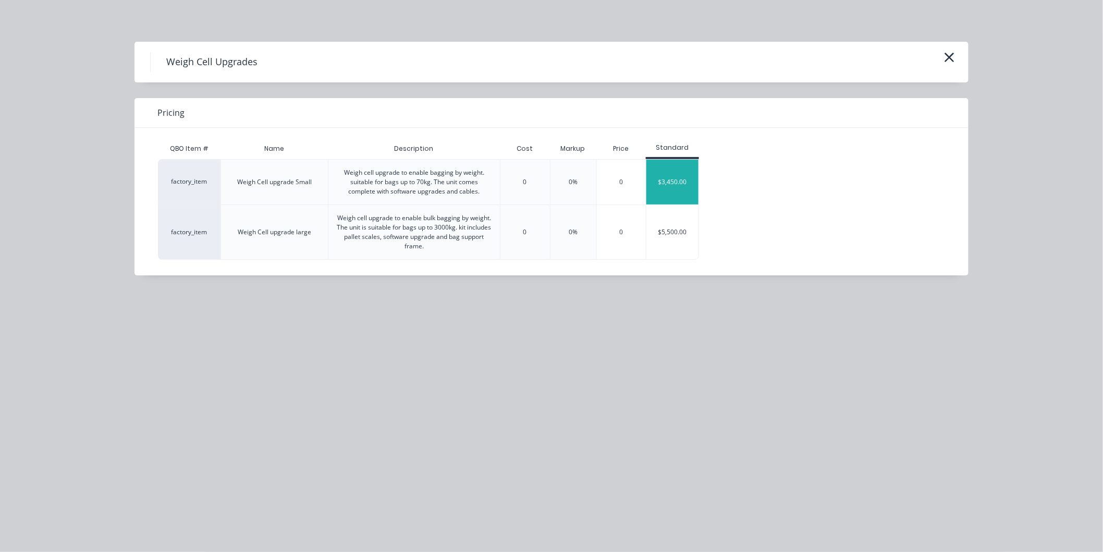
click at [678, 178] on div "$3,450.00" at bounding box center [673, 182] width 52 height 45
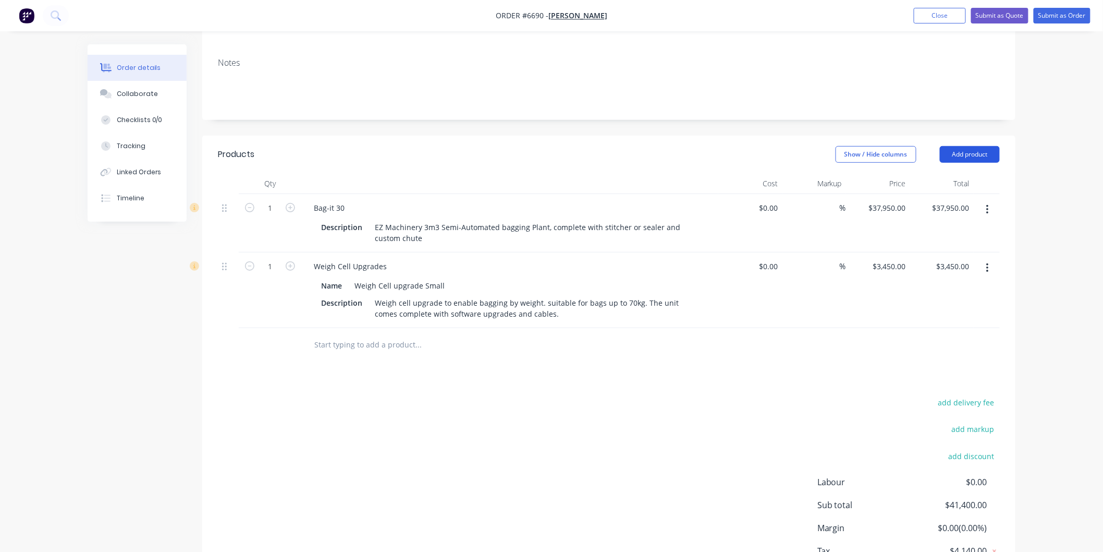
click at [977, 146] on button "Add product" at bounding box center [970, 154] width 60 height 17
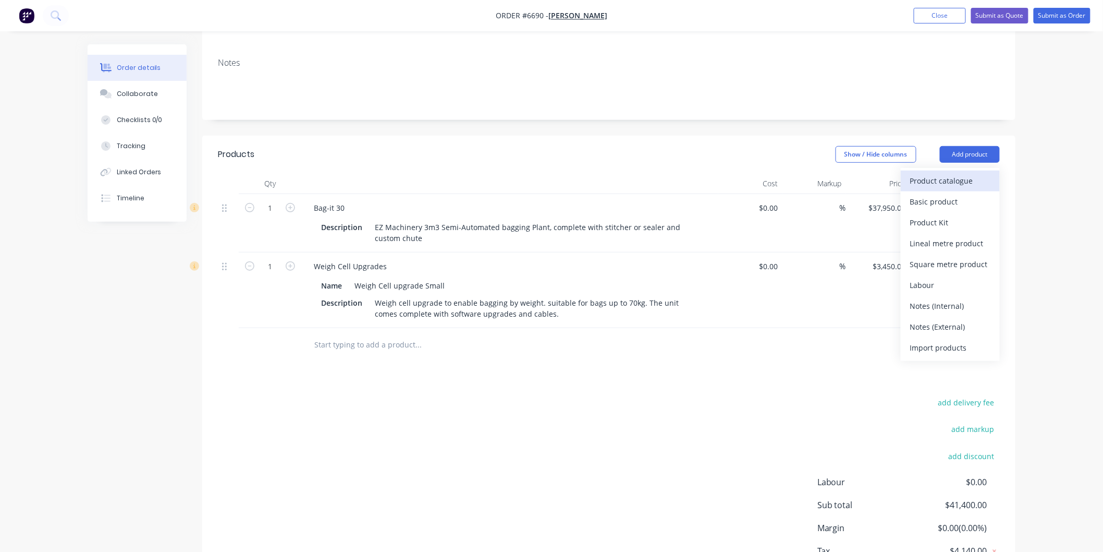
click at [962, 173] on div "Product catalogue" at bounding box center [951, 180] width 80 height 15
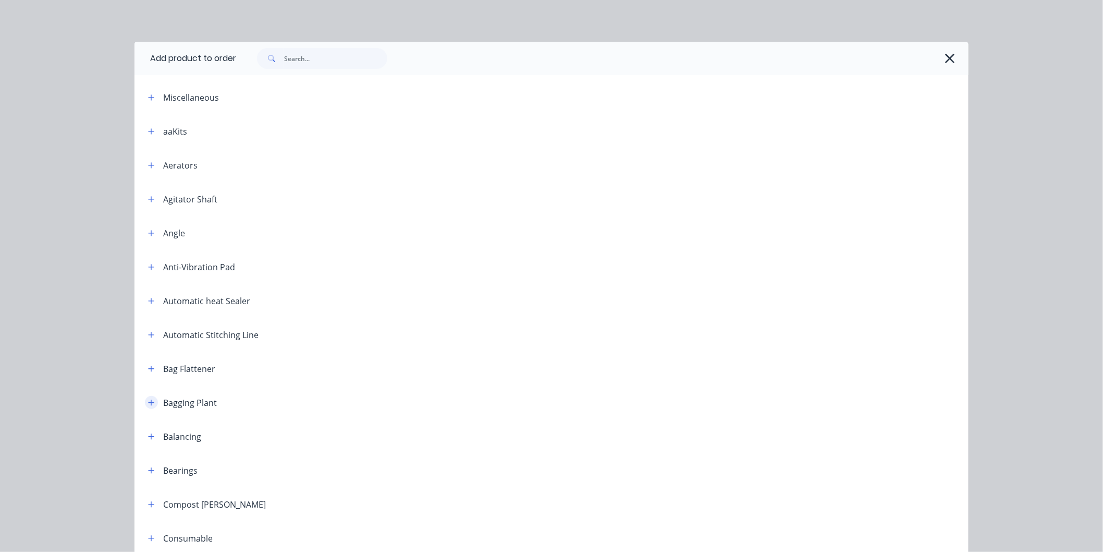
click at [151, 400] on button "button" at bounding box center [151, 402] width 13 height 13
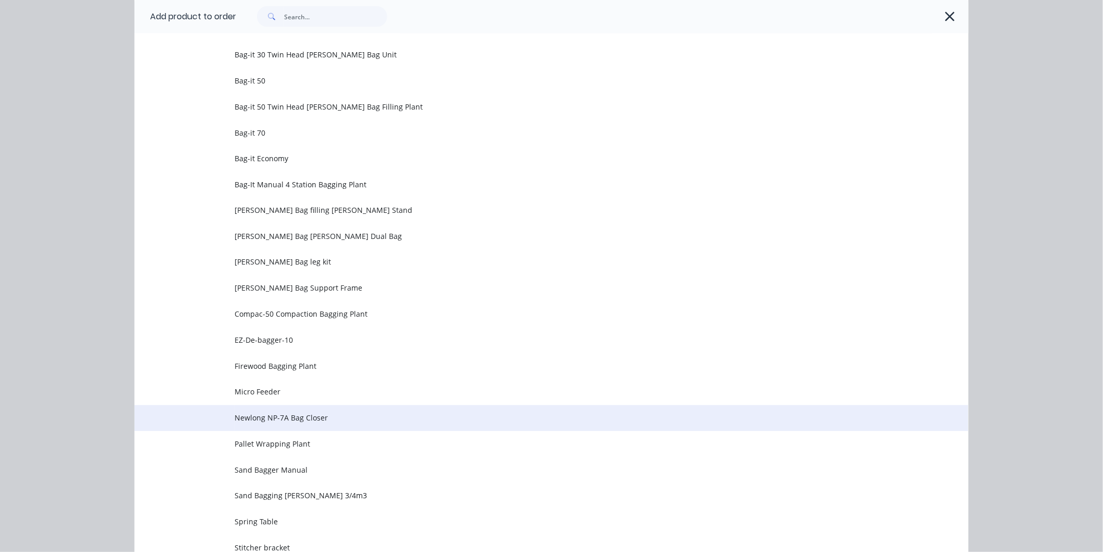
scroll to position [695, 0]
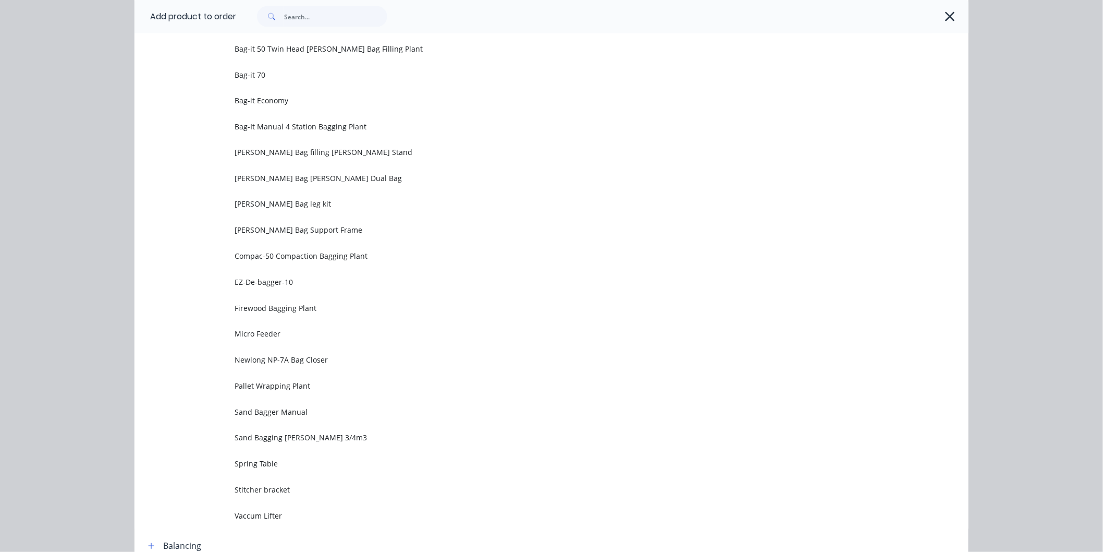
click at [272, 463] on span "Spring Table" at bounding box center [528, 463] width 587 height 11
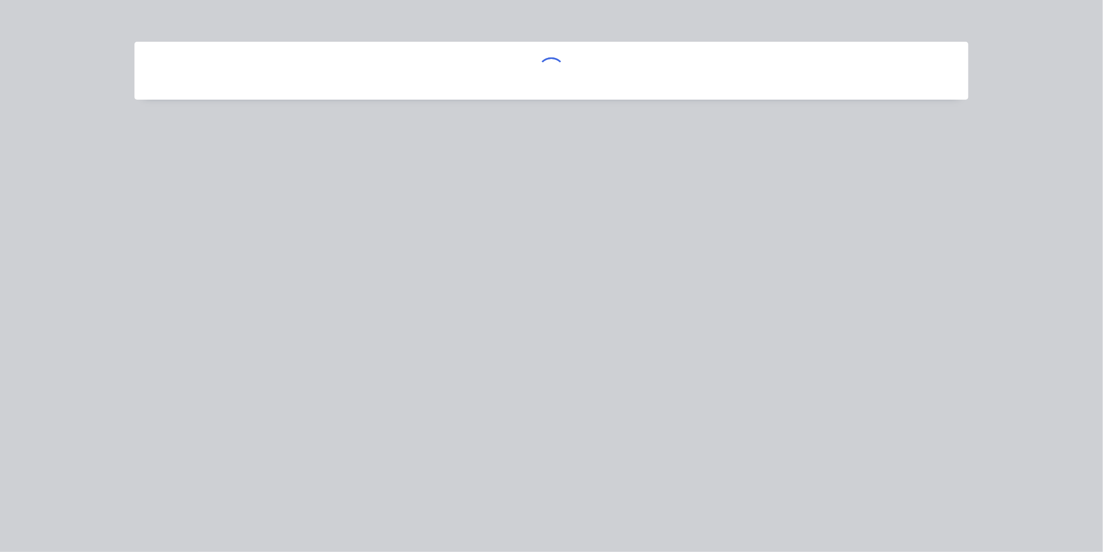
scroll to position [0, 0]
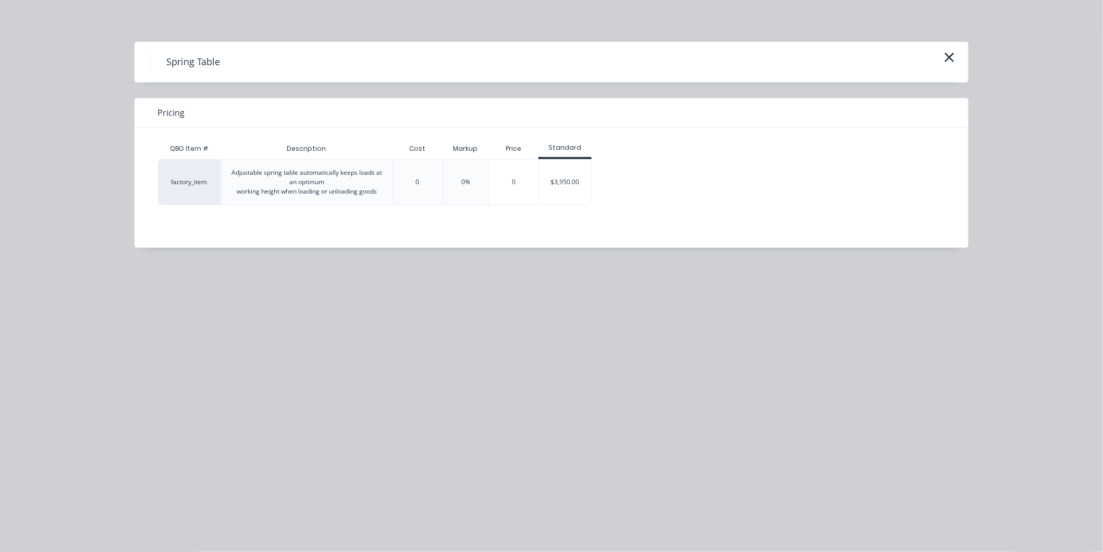
click at [567, 179] on div "$3,950.00" at bounding box center [565, 182] width 52 height 45
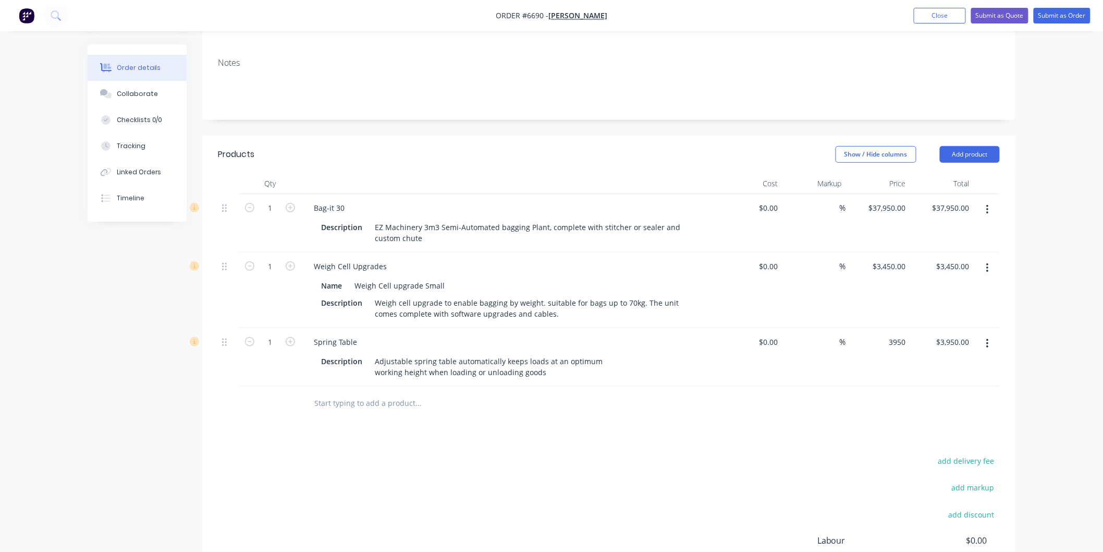
click at [882, 328] on div "3950 $3,950.00" at bounding box center [878, 357] width 64 height 58
type input "$4,950.00"
click at [871, 334] on div "$4,950.00 4950" at bounding box center [878, 357] width 64 height 58
click at [1011, 15] on button "Submit as Quote" at bounding box center [1000, 16] width 57 height 16
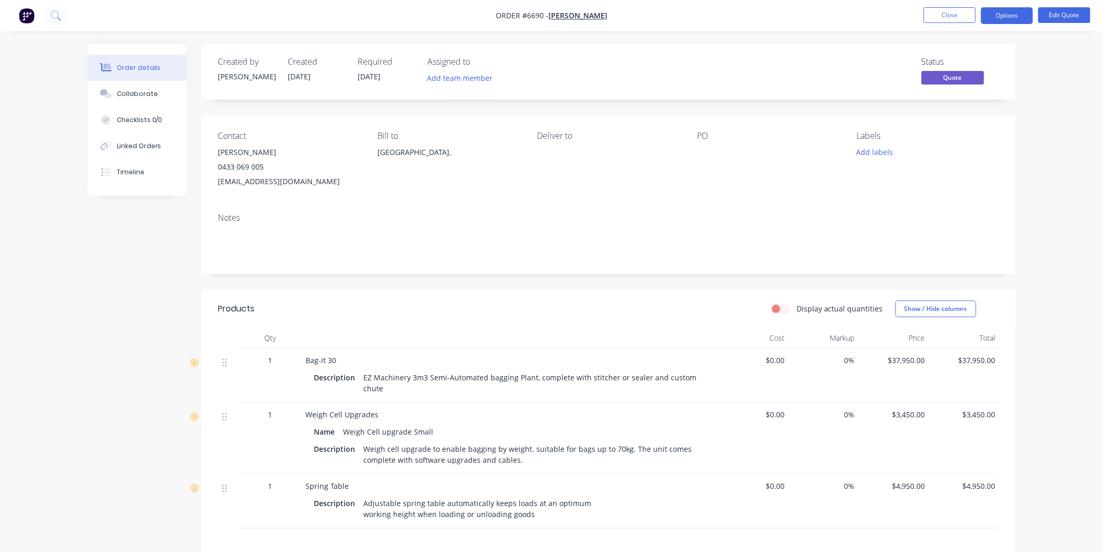
click at [1012, 15] on button "Options" at bounding box center [1007, 15] width 52 height 17
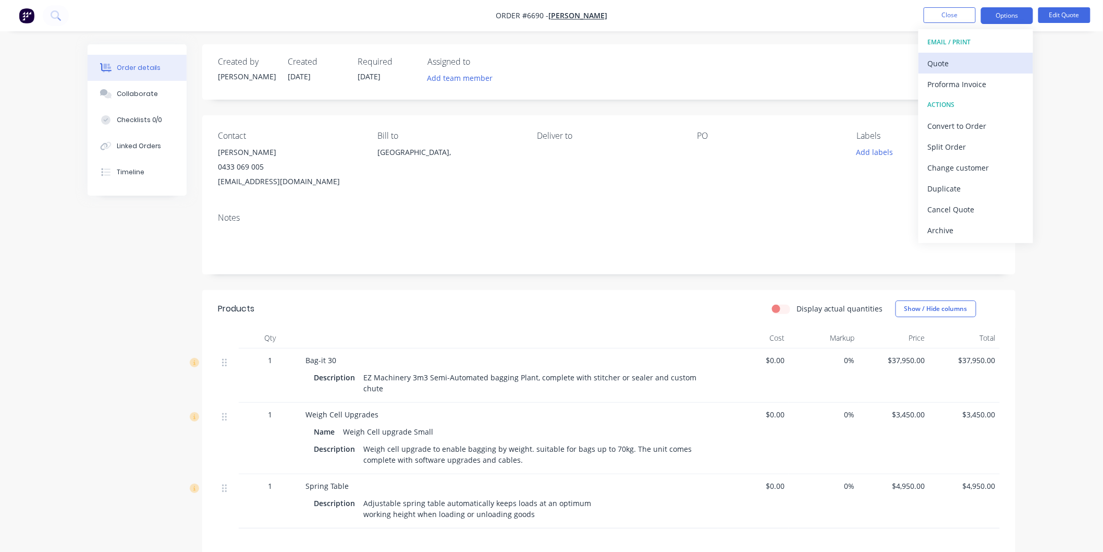
click at [957, 58] on div "Quote" at bounding box center [976, 63] width 96 height 15
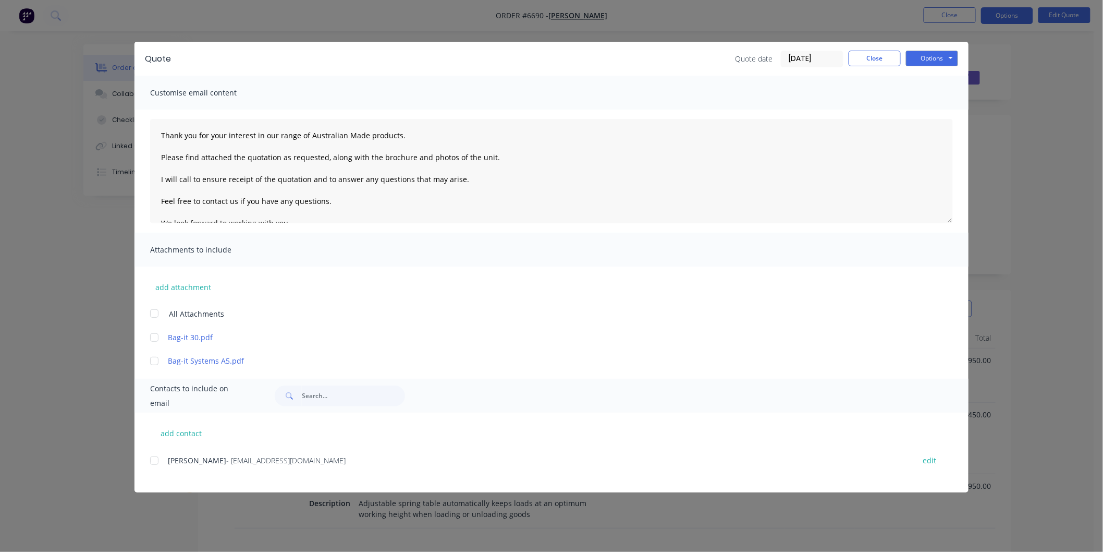
click at [150, 310] on div at bounding box center [154, 313] width 21 height 21
click at [155, 457] on div at bounding box center [154, 460] width 21 height 21
click at [162, 137] on textarea "Thank you for your interest in our range of Australian Made products. Please fi…" at bounding box center [551, 171] width 803 height 104
click at [177, 139] on textarea "Thank you for your interest in our range of Australian Made products. Please fi…" at bounding box center [551, 171] width 803 height 104
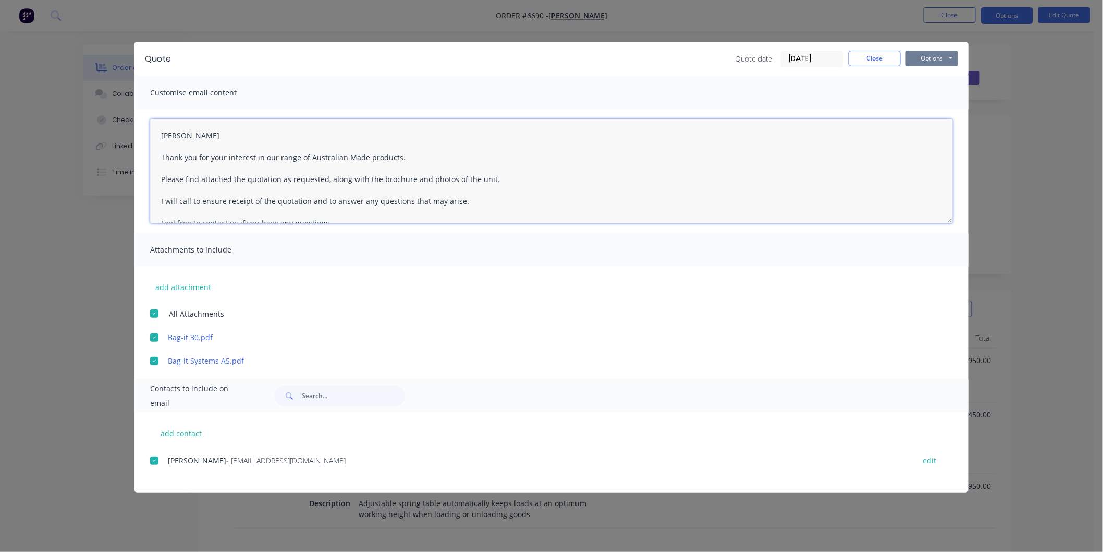
type textarea "[PERSON_NAME] Thank you for your interest in our range of Australian Made produ…"
click at [928, 58] on button "Options" at bounding box center [932, 59] width 52 height 16
click at [926, 110] on button "Email" at bounding box center [939, 111] width 67 height 17
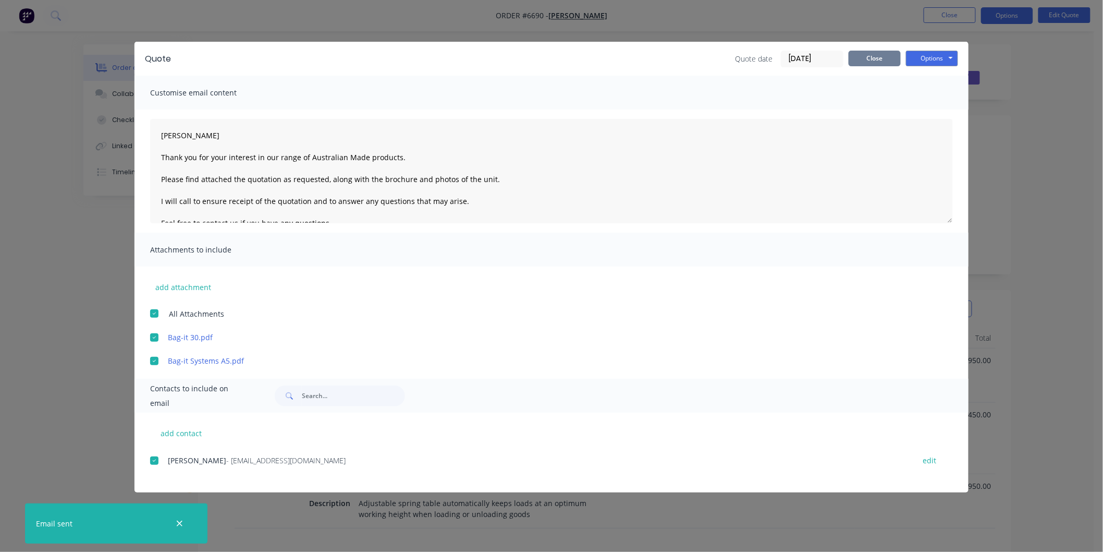
click at [872, 55] on button "Close" at bounding box center [875, 59] width 52 height 16
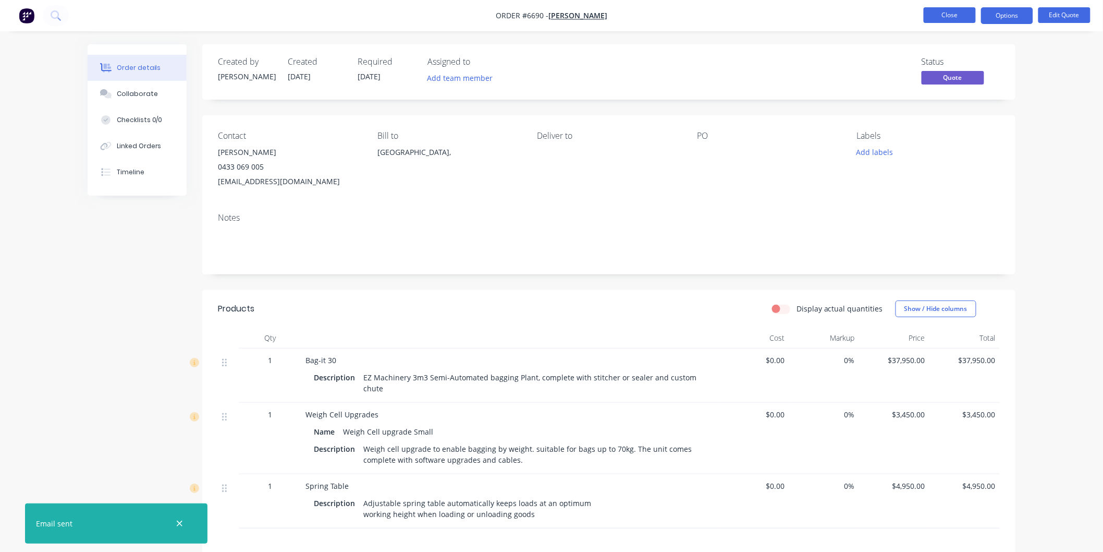
click at [950, 15] on button "Close" at bounding box center [950, 15] width 52 height 16
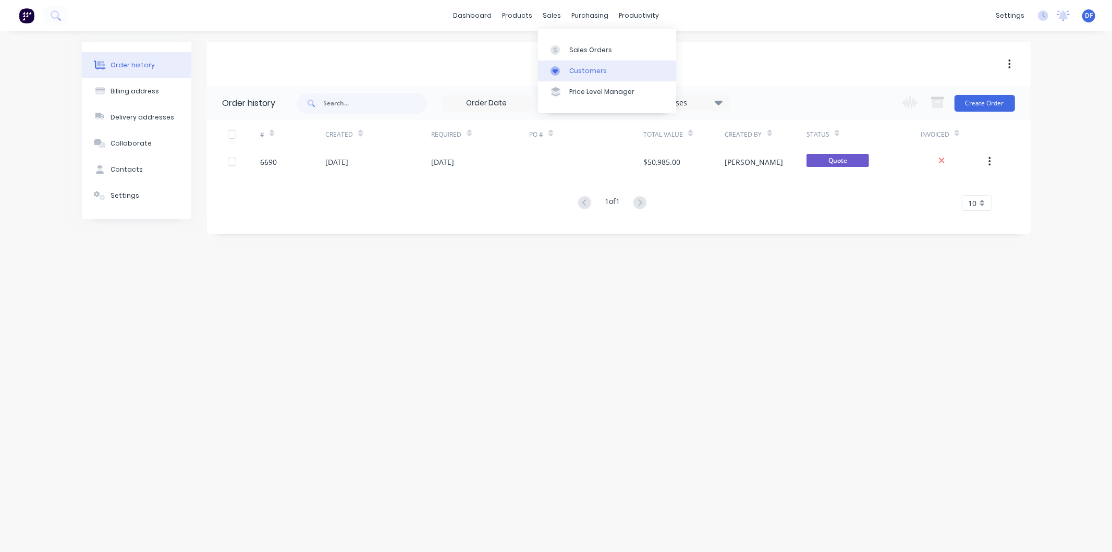
click at [582, 65] on link "Customers" at bounding box center [607, 70] width 138 height 21
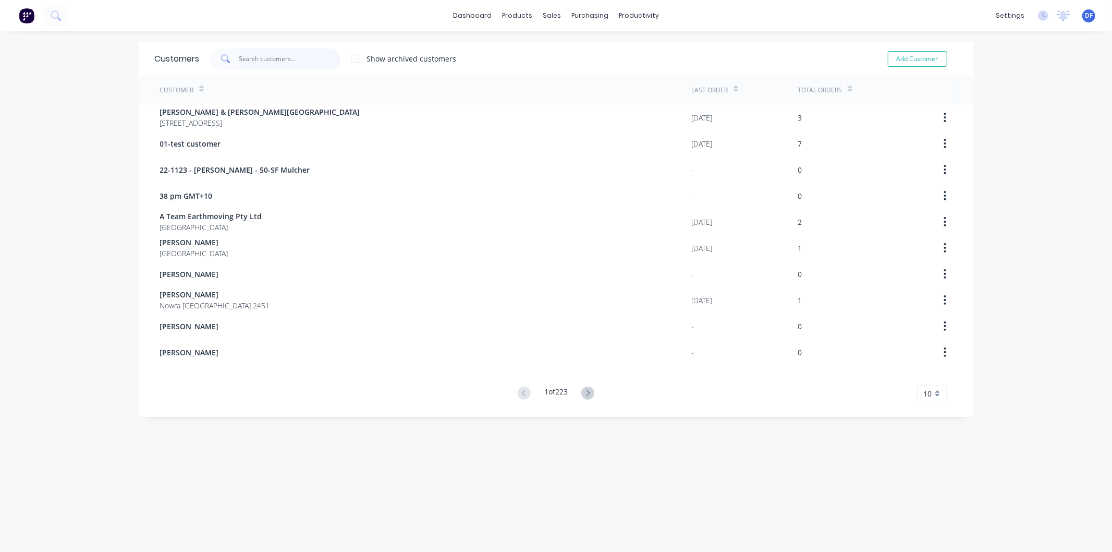
click at [268, 62] on input "text" at bounding box center [290, 58] width 102 height 21
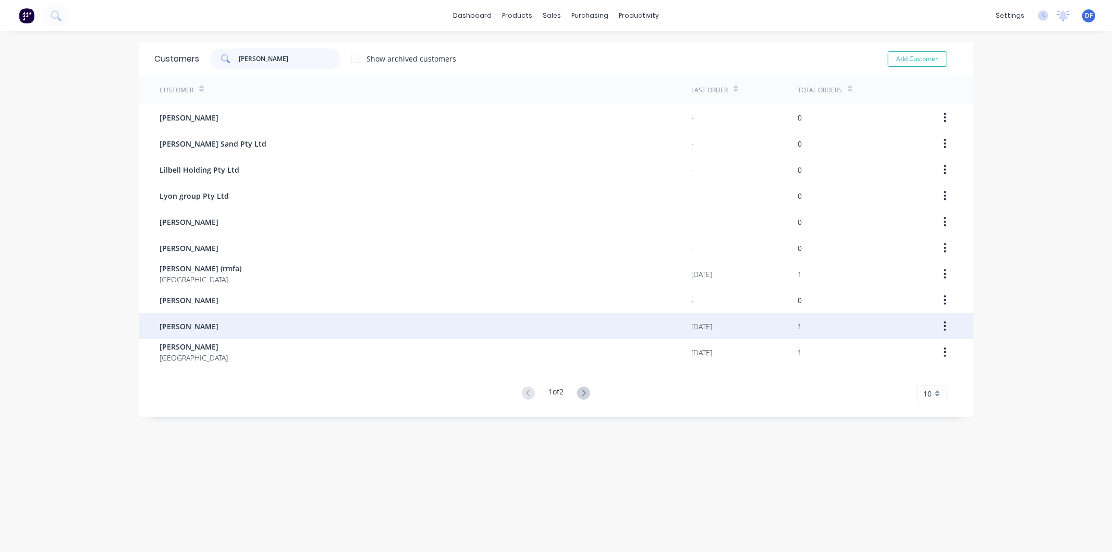
type input "[PERSON_NAME]"
click at [194, 323] on span "[PERSON_NAME]" at bounding box center [189, 326] width 59 height 11
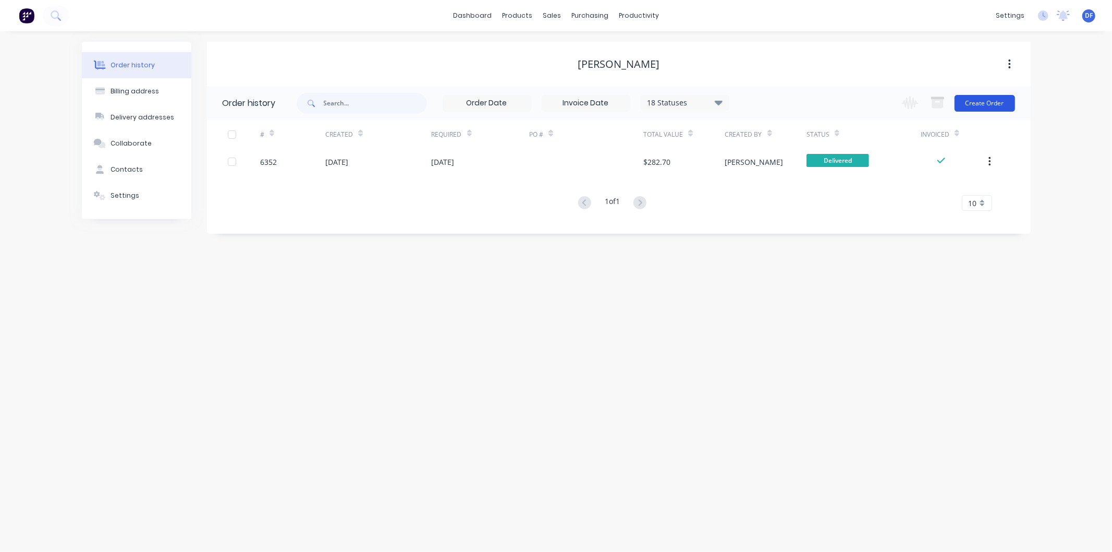
click at [977, 101] on button "Create Order" at bounding box center [985, 103] width 60 height 17
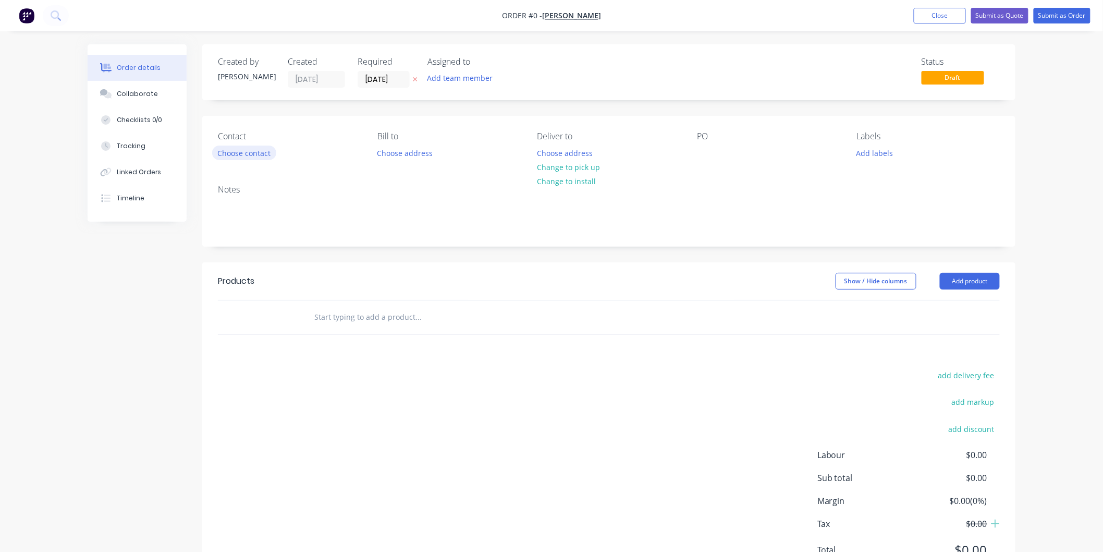
click at [257, 148] on button "Choose contact" at bounding box center [244, 152] width 64 height 14
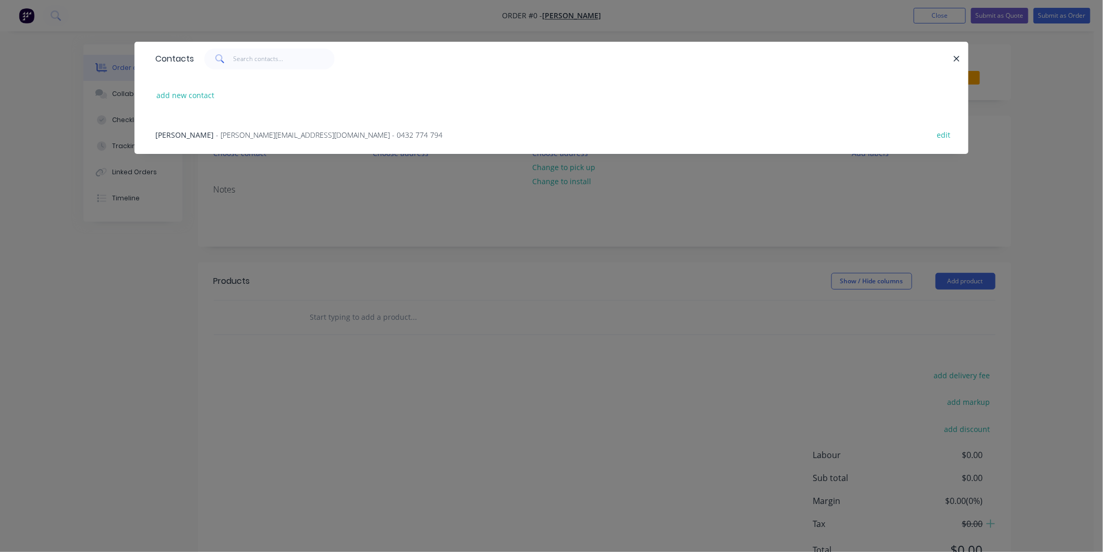
click at [256, 134] on span "- [PERSON_NAME][EMAIL_ADDRESS][DOMAIN_NAME] - 0432 774 794" at bounding box center [329, 135] width 227 height 10
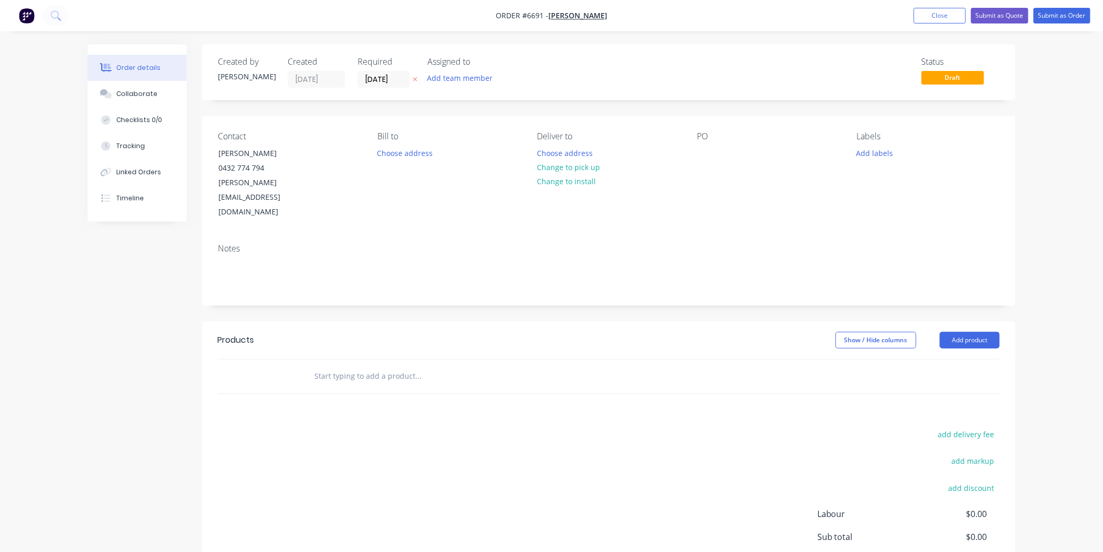
click at [349, 366] on input "text" at bounding box center [418, 376] width 209 height 21
type input "L"
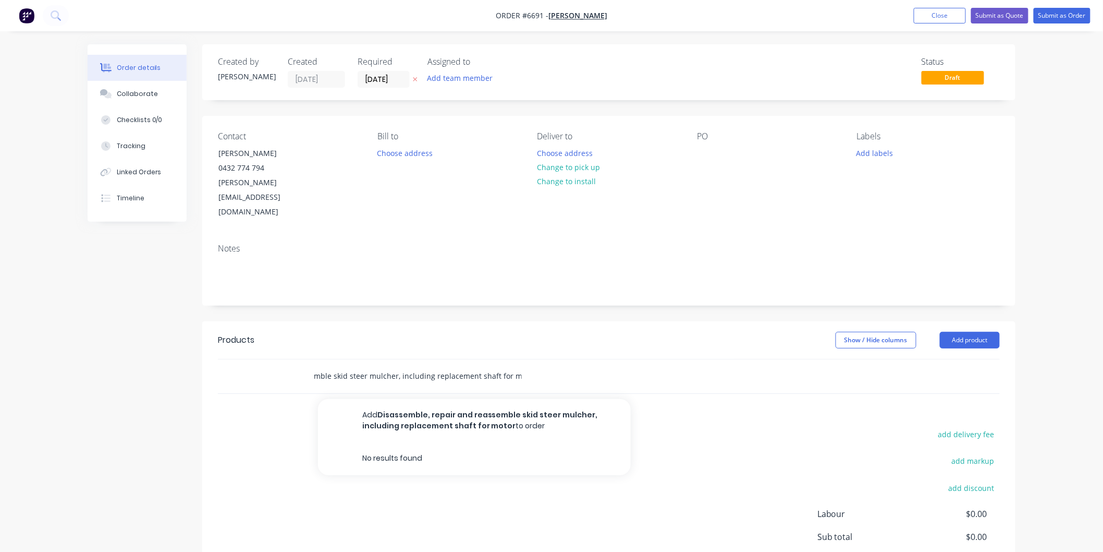
scroll to position [0, 115]
click at [520, 366] on input "Disassemble, repair and reassemble skid steer mulcher, including replacement sh…" at bounding box center [418, 376] width 209 height 21
type input "Disassemble, repair and reassemble skid steer mulcher, including replacement sh…"
click at [308, 366] on div "Disassemble, repair and reassemble skid steer mulcher, including replacement sh…" at bounding box center [462, 376] width 313 height 21
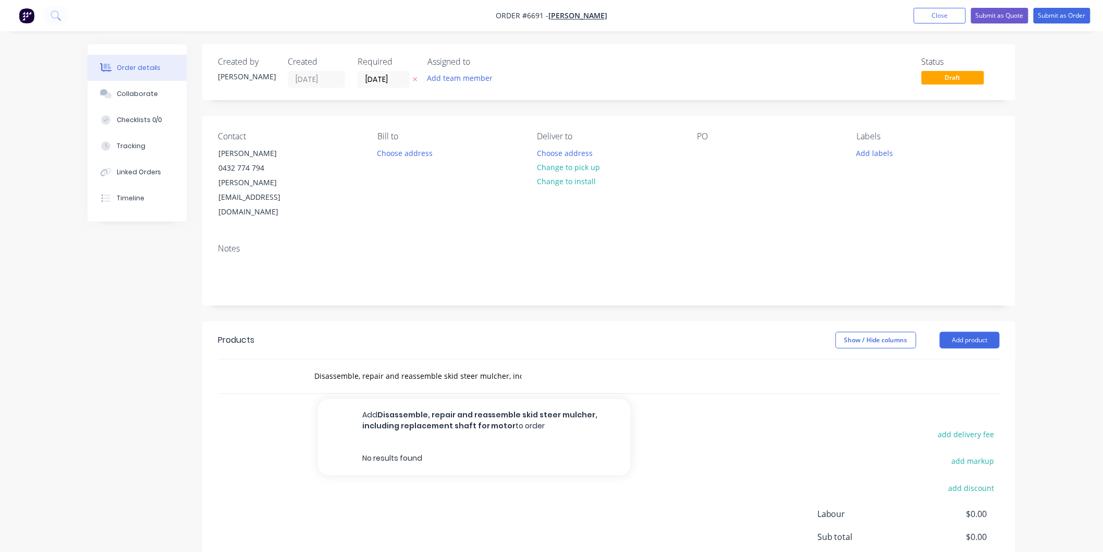
click at [311, 366] on div "Disassemble, repair and reassemble skid steer mulcher, including replacement sh…" at bounding box center [462, 376] width 313 height 21
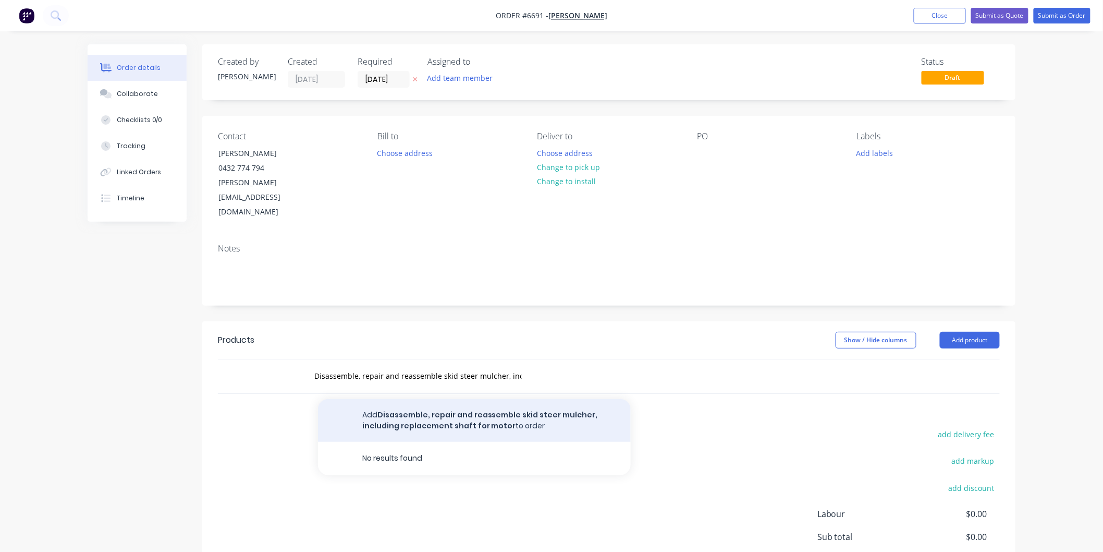
click at [403, 399] on button "Add Disassemble, repair and reassemble skid steer mulcher, including replacemen…" at bounding box center [474, 420] width 313 height 43
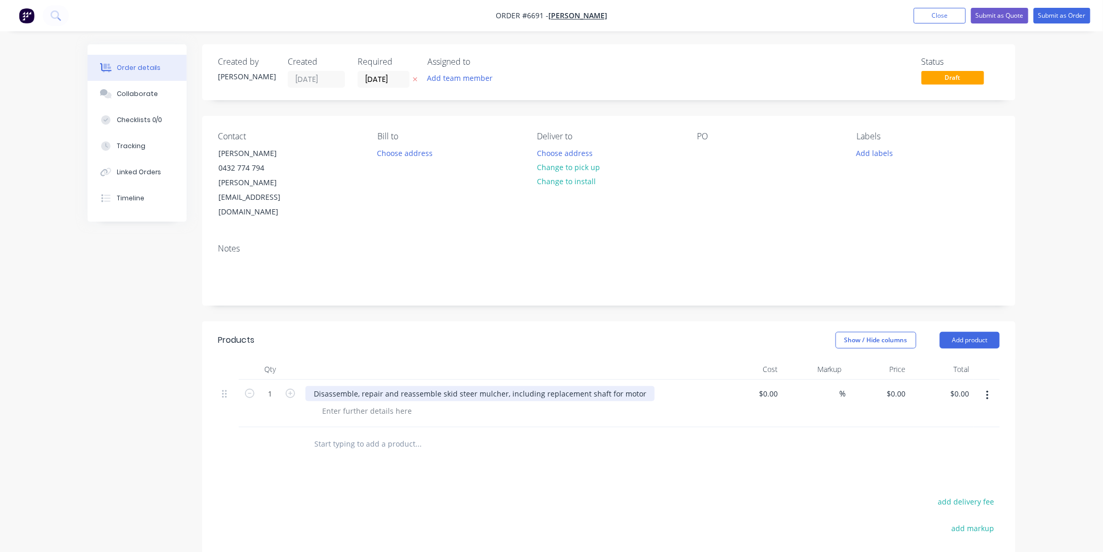
click at [313, 386] on div "Disassemble, repair and reassemble skid steer mulcher, including replacement sh…" at bounding box center [480, 393] width 349 height 15
click at [288, 389] on icon "button" at bounding box center [290, 393] width 9 height 9
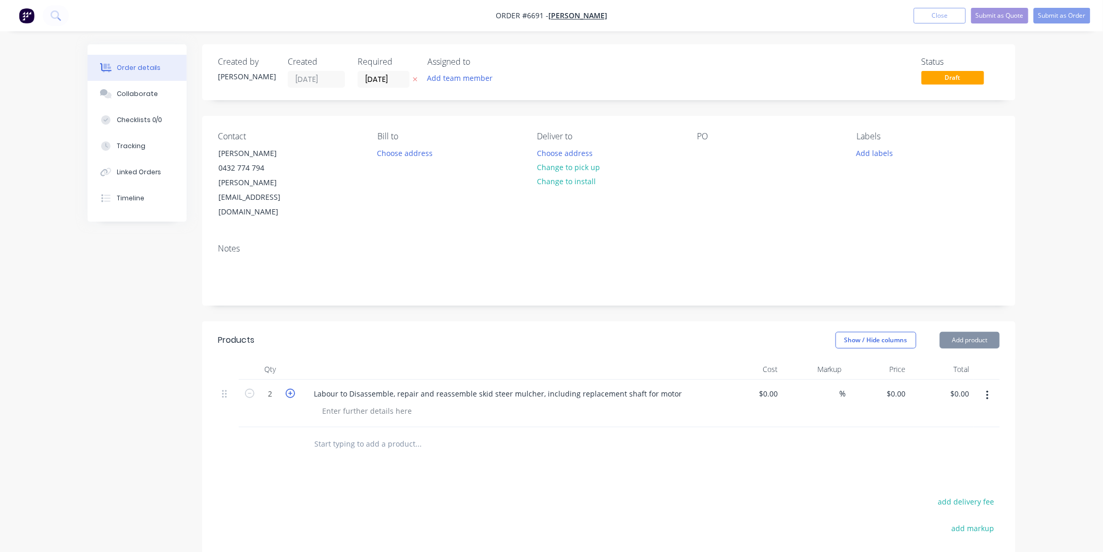
click at [288, 389] on icon "button" at bounding box center [290, 393] width 9 height 9
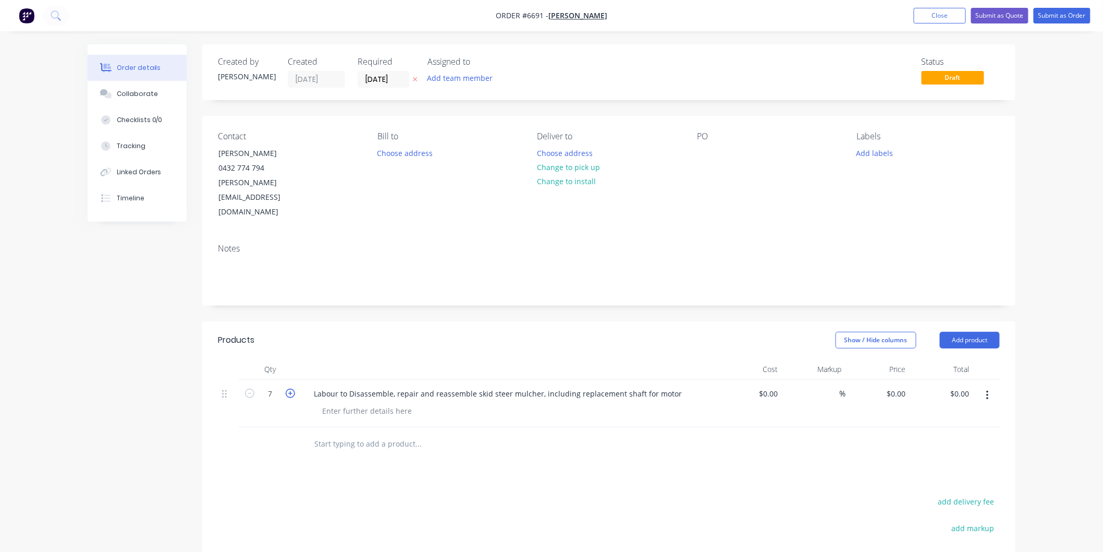
click at [288, 389] on icon "button" at bounding box center [290, 393] width 9 height 9
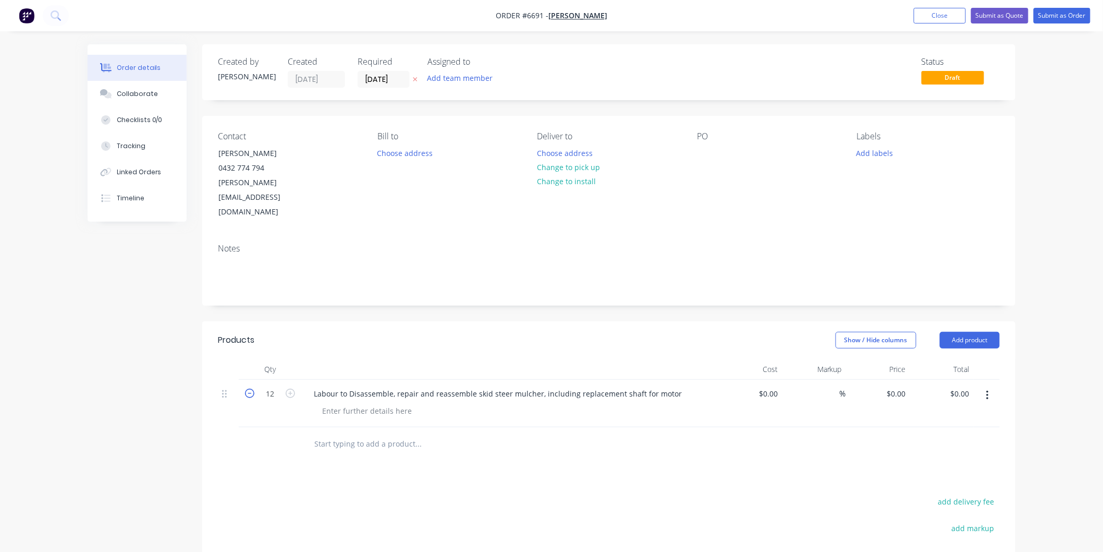
click at [251, 389] on icon "button" at bounding box center [249, 393] width 9 height 9
type input "10"
click at [774, 386] on input at bounding box center [771, 393] width 24 height 15
type input "$0.00"
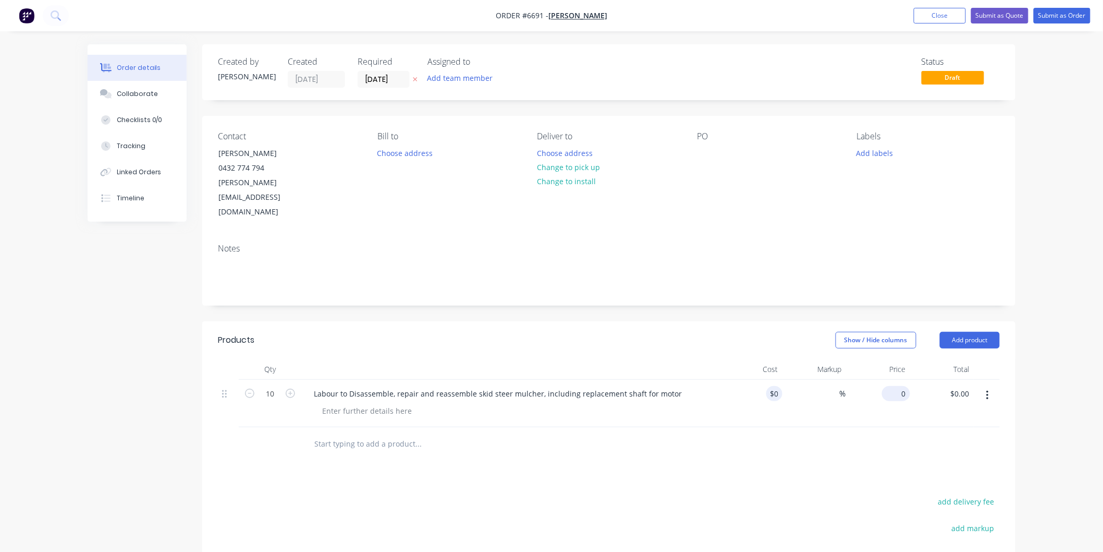
click at [903, 386] on input "0" at bounding box center [899, 393] width 24 height 15
type input "$120.00"
type input "$1,200.00"
click at [1073, 520] on div "Order details Collaborate Checklists 0/0 Tracking Linked Orders Timeline Order …" at bounding box center [551, 363] width 1103 height 727
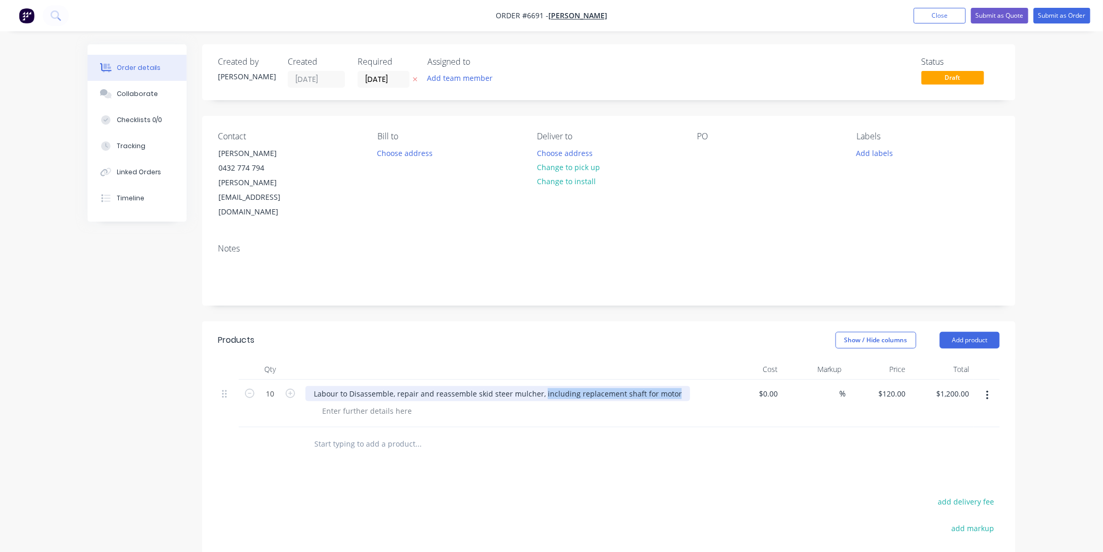
drag, startPoint x: 670, startPoint y: 364, endPoint x: 541, endPoint y: 362, distance: 129.3
click at [540, 386] on div "Labour to Disassemble, repair and reassemble skid steer mulcher, including repl…" at bounding box center [498, 393] width 385 height 15
click at [326, 433] on input "text" at bounding box center [418, 443] width 209 height 21
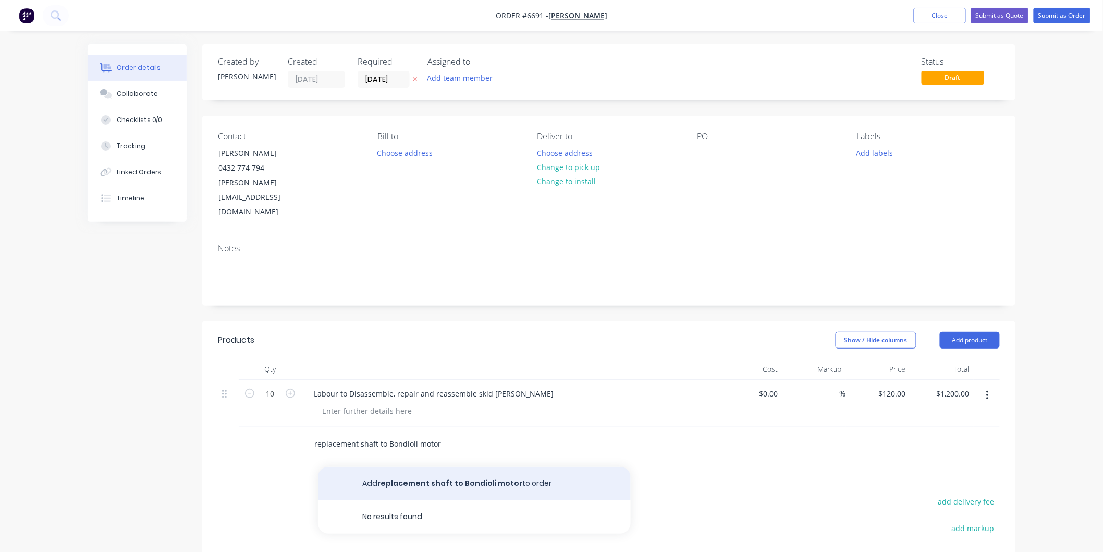
type input "replacement shaft to Bondioli motor"
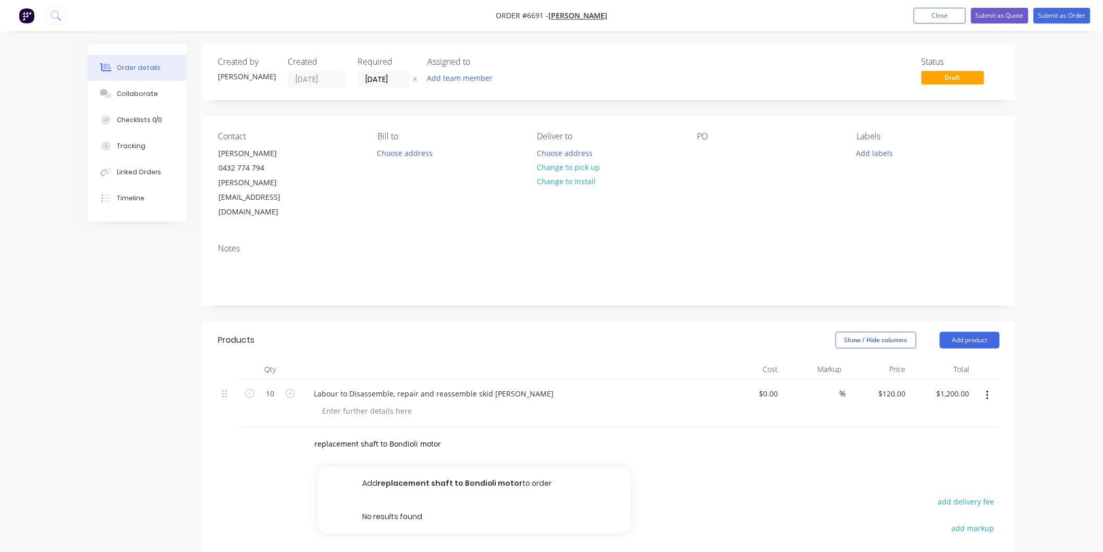
click at [435, 467] on button "Add replacement shaft to Bondioli motor to order" at bounding box center [474, 483] width 313 height 33
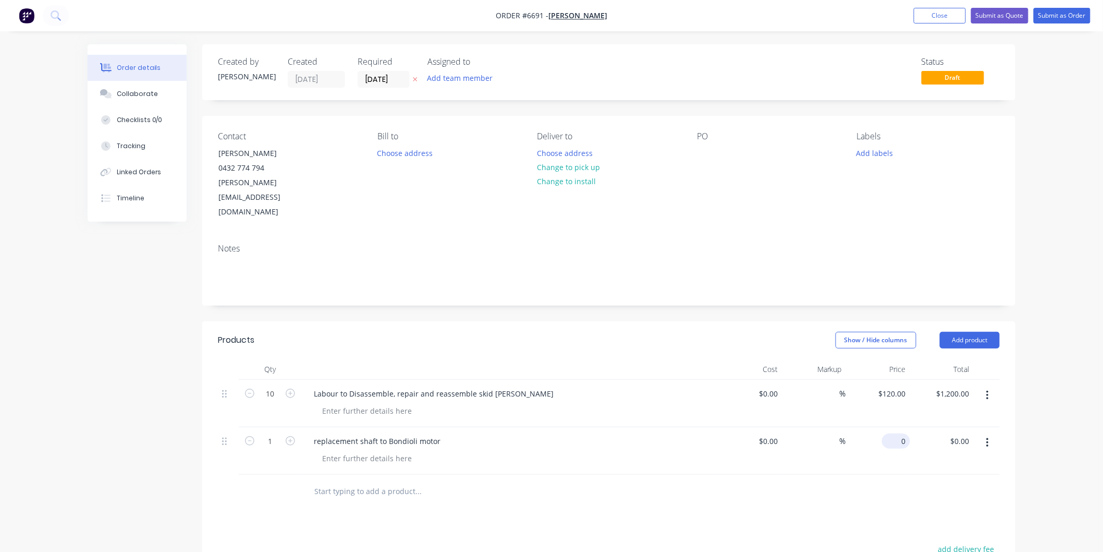
click at [903, 433] on input "0" at bounding box center [899, 440] width 24 height 15
type input "$1,226.00"
click at [850, 475] on div at bounding box center [609, 492] width 782 height 34
click at [343, 481] on input "text" at bounding box center [418, 491] width 209 height 21
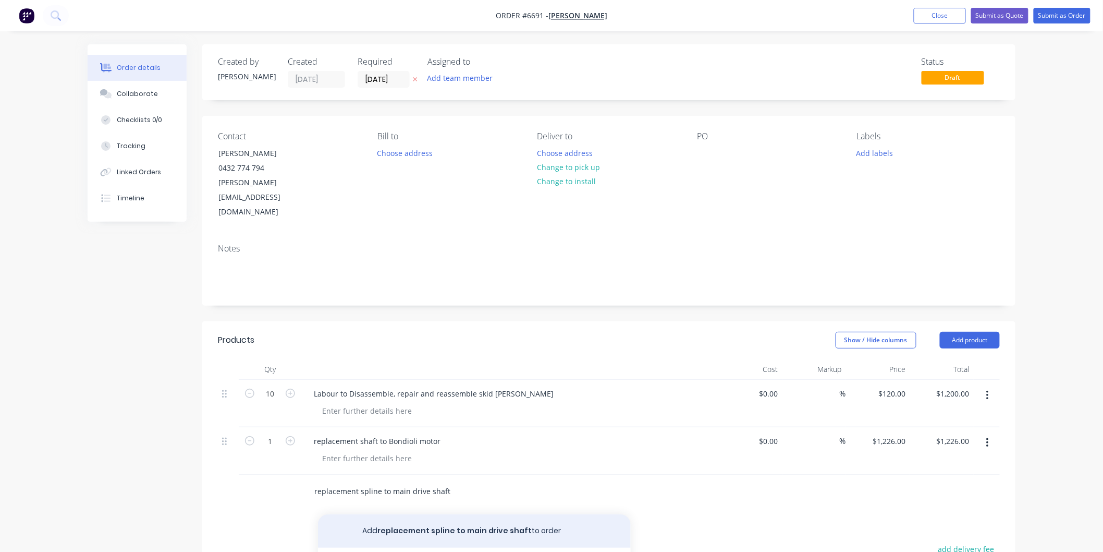
type input "replacement spline to main drive shaft"
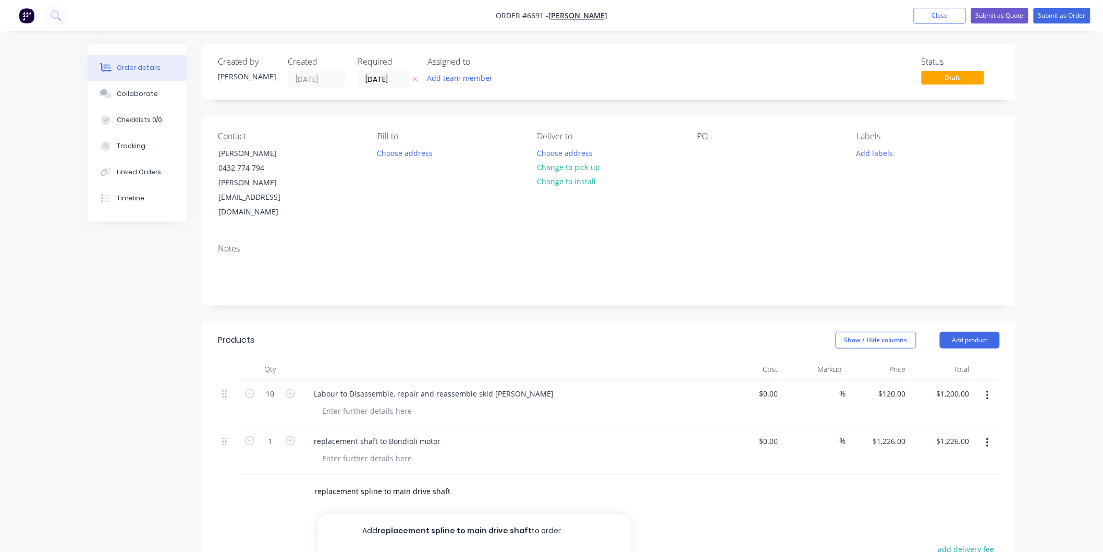
drag, startPoint x: 446, startPoint y: 497, endPoint x: 467, endPoint y: 498, distance: 20.9
click at [446, 514] on button "Add replacement spline to main drive shaft to order" at bounding box center [474, 530] width 313 height 33
click at [898, 481] on div "0 $0.00" at bounding box center [899, 488] width 24 height 15
type input "$268.00"
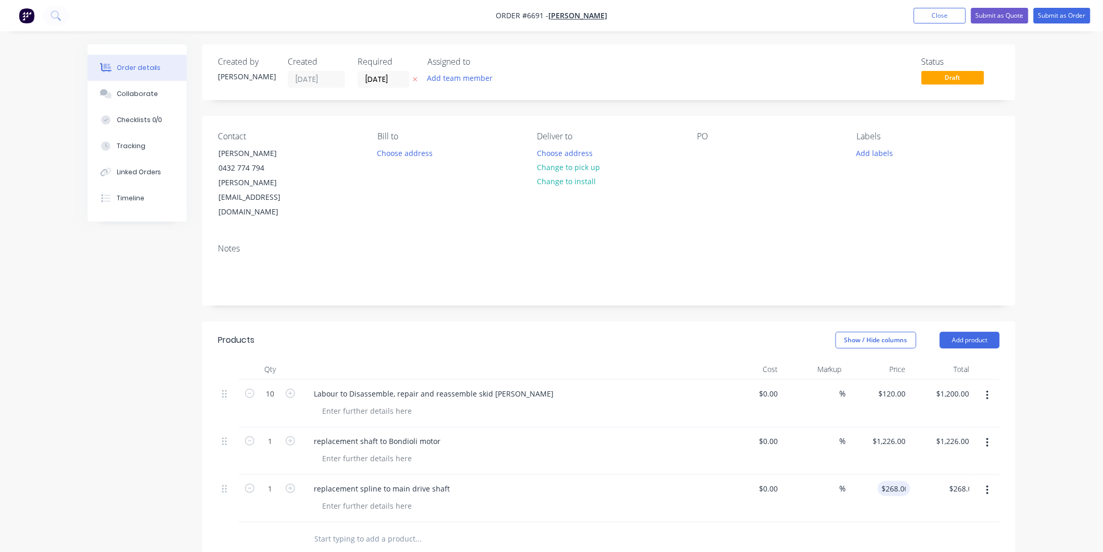
click at [684, 498] on div at bounding box center [514, 505] width 400 height 15
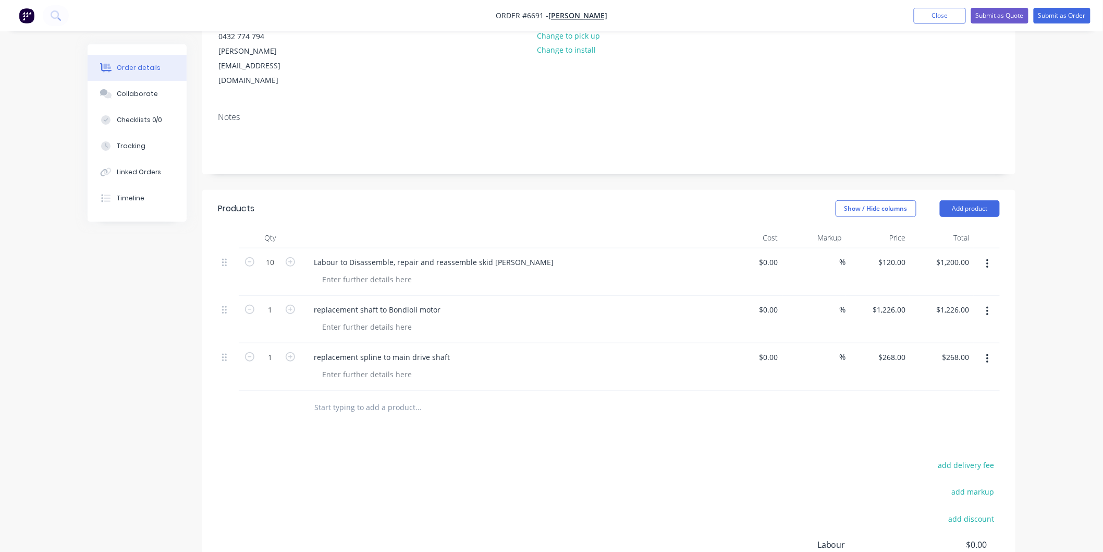
scroll to position [8, 0]
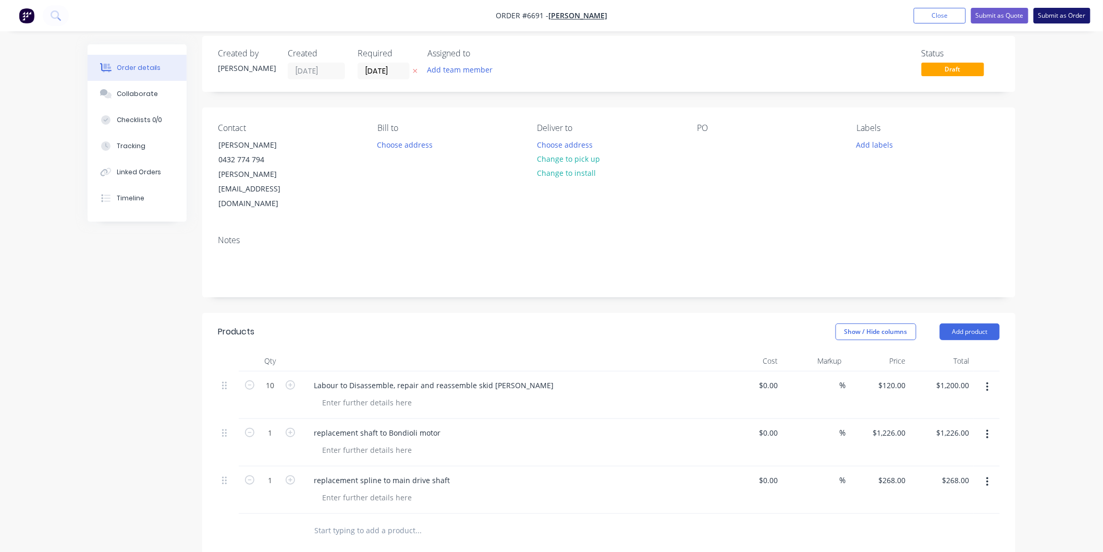
click at [1060, 13] on button "Submit as Order" at bounding box center [1062, 16] width 57 height 16
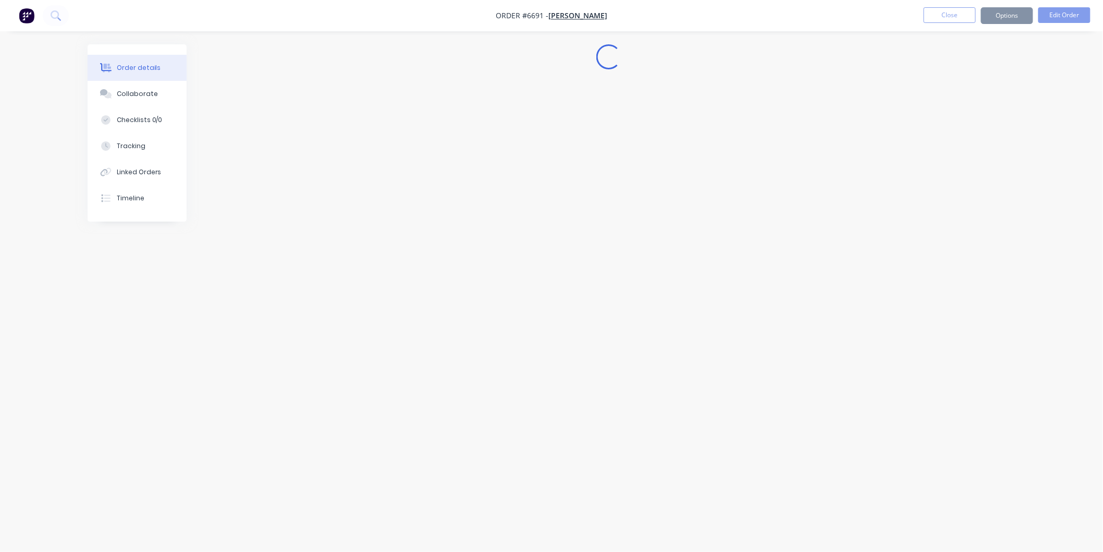
scroll to position [0, 0]
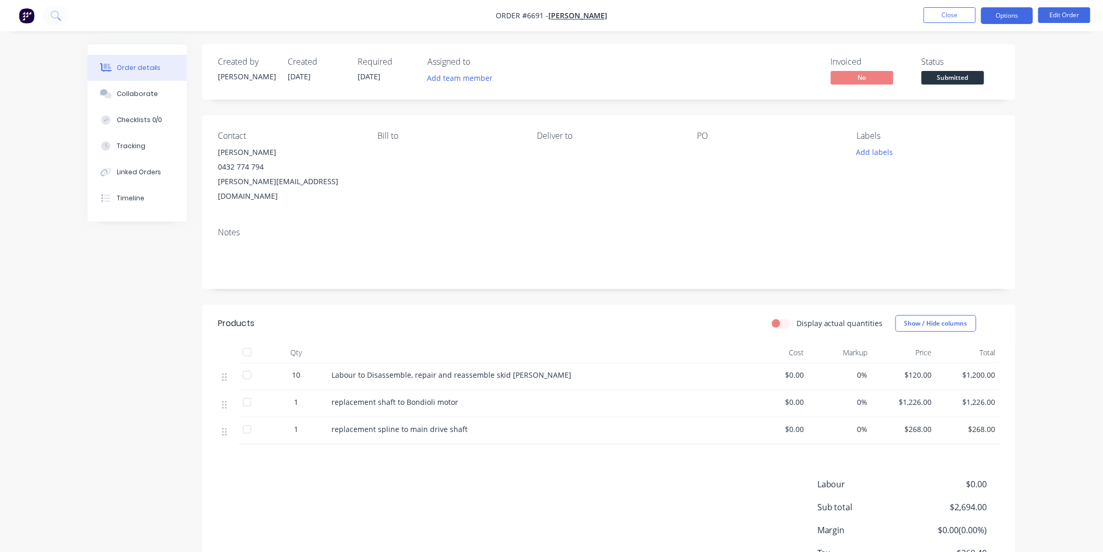
click at [1014, 14] on button "Options" at bounding box center [1007, 15] width 52 height 17
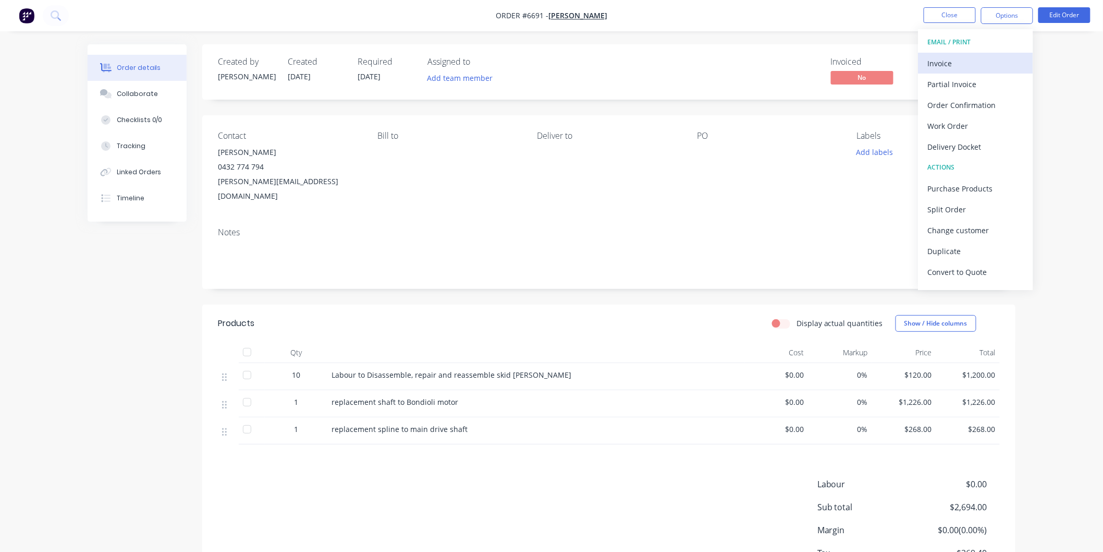
click at [942, 66] on div "Invoice" at bounding box center [976, 63] width 96 height 15
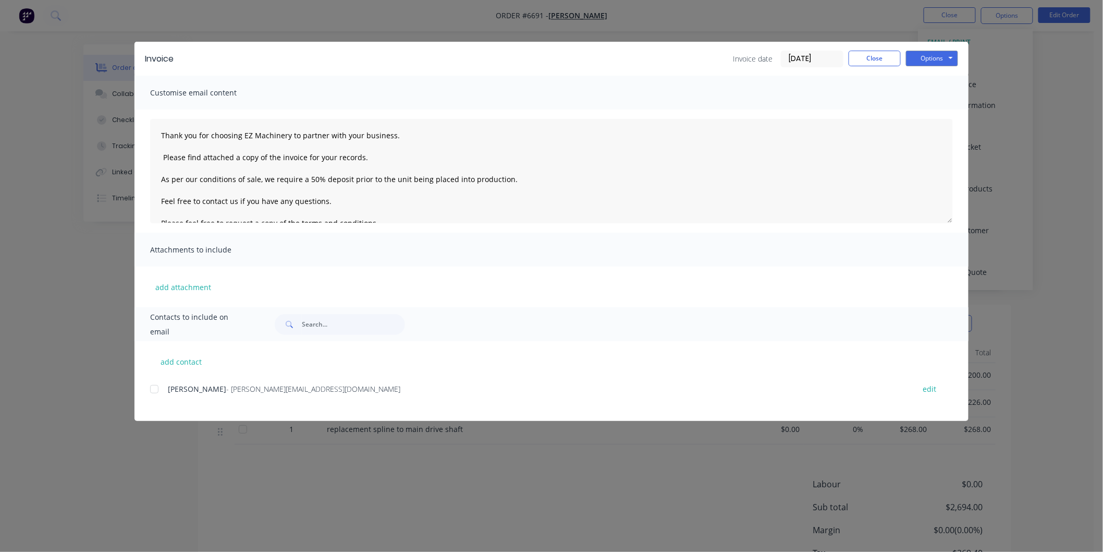
click at [151, 389] on div at bounding box center [154, 389] width 21 height 21
drag, startPoint x: 528, startPoint y: 178, endPoint x: 160, endPoint y: 178, distance: 367.6
click at [160, 178] on textarea "Thank you for choosing EZ Machinery to partner with your business. Please find …" at bounding box center [551, 171] width 803 height 104
type textarea "Thank you for choosing EZ Machinery to partner with your business. Please find …"
click at [923, 59] on button "Options" at bounding box center [932, 59] width 52 height 16
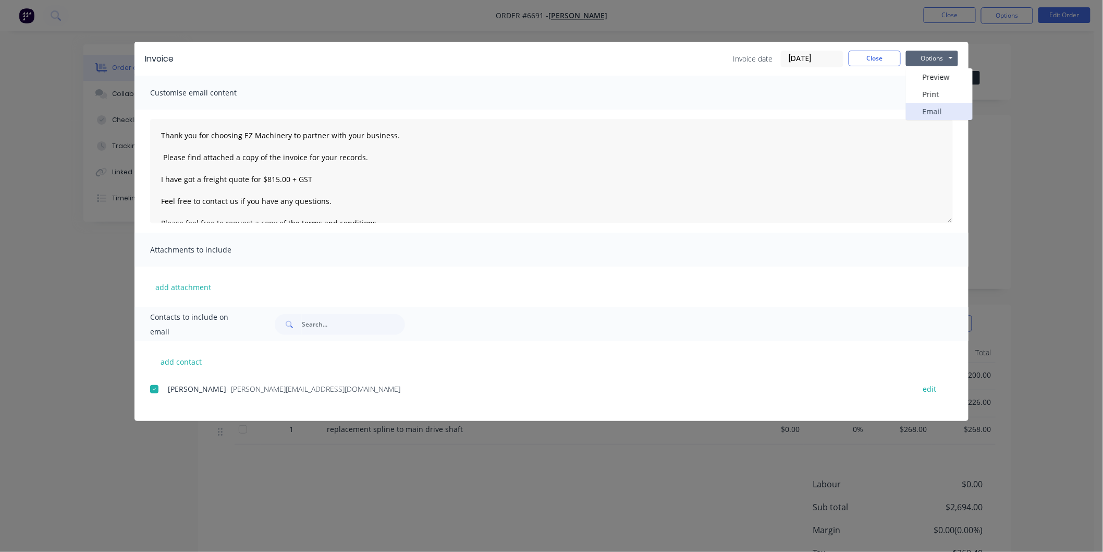
click at [931, 107] on button "Email" at bounding box center [939, 111] width 67 height 17
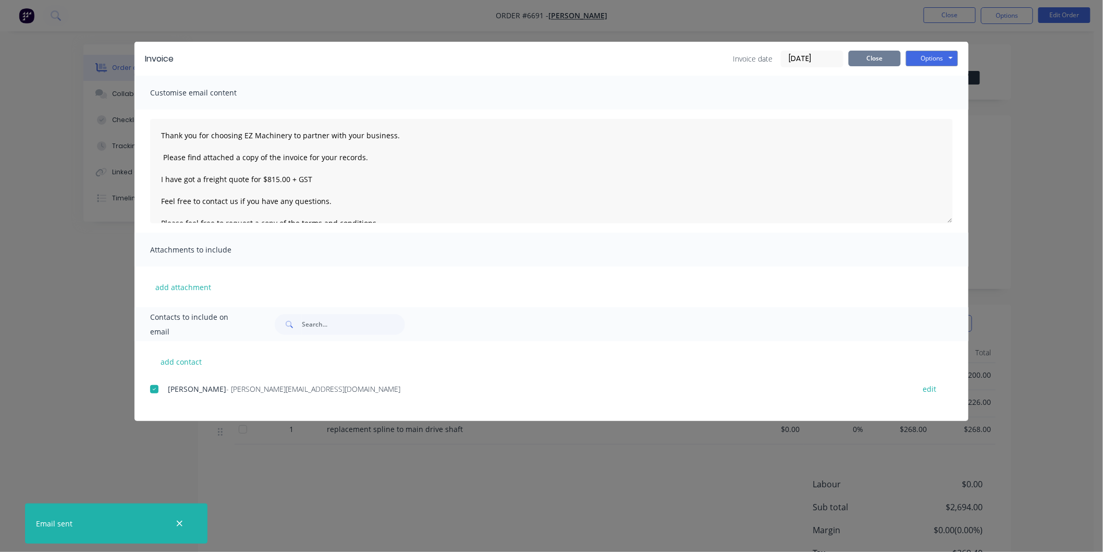
click at [878, 58] on button "Close" at bounding box center [875, 59] width 52 height 16
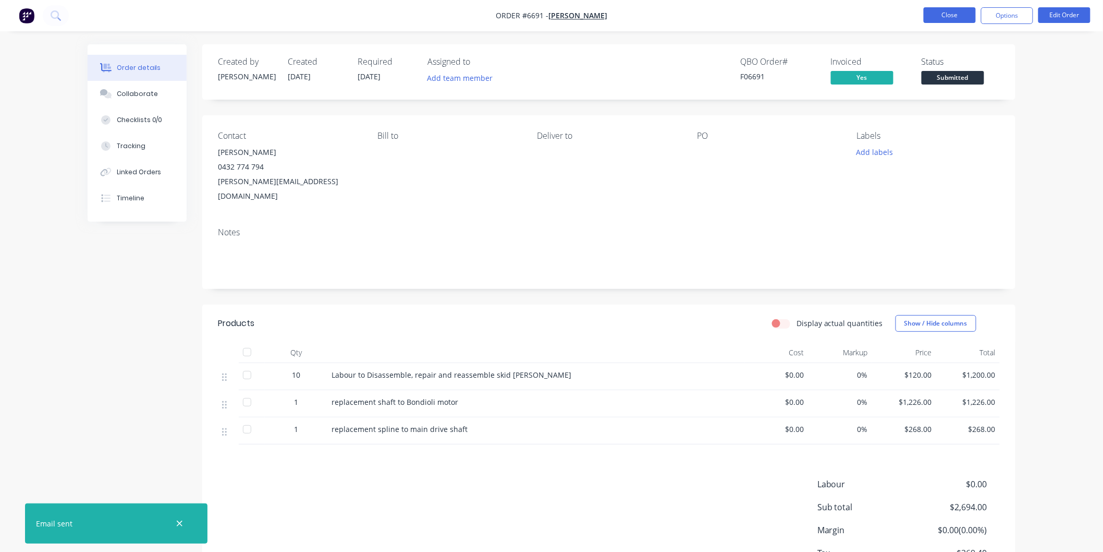
click at [941, 13] on button "Close" at bounding box center [950, 15] width 52 height 16
